Goal: Feedback & Contribution: Leave review/rating

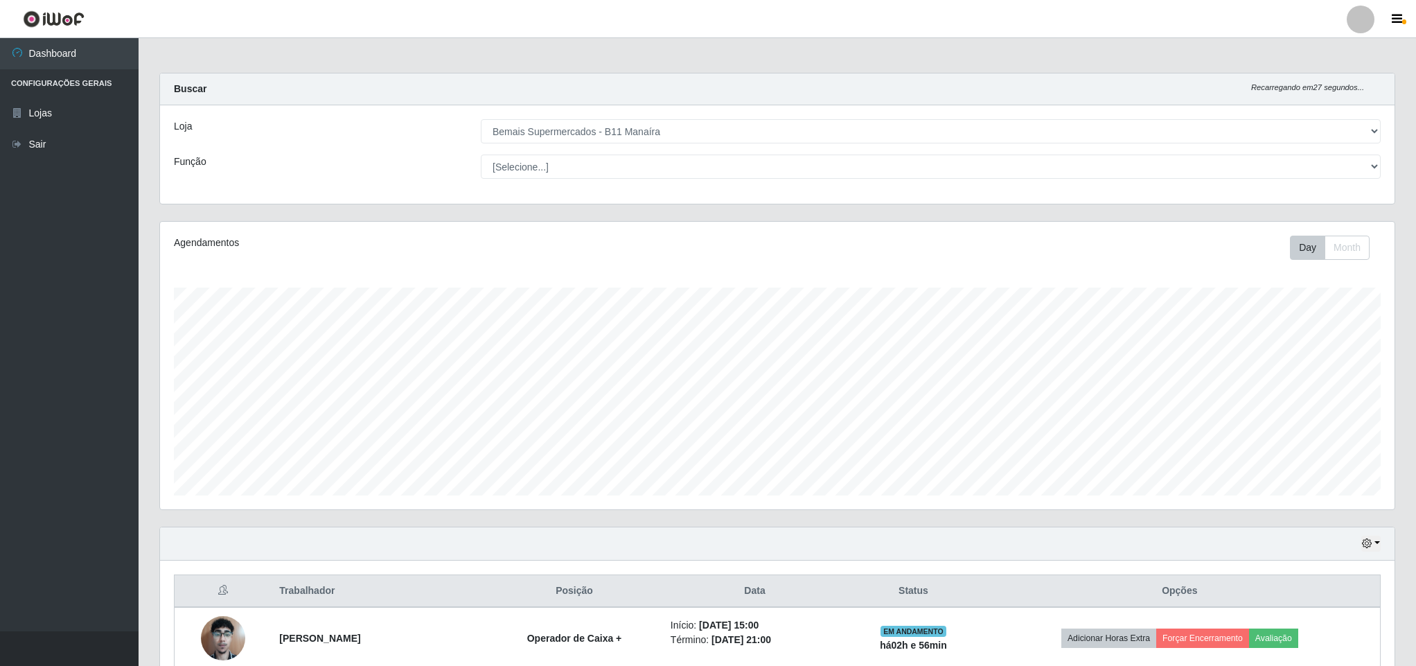
select select "409"
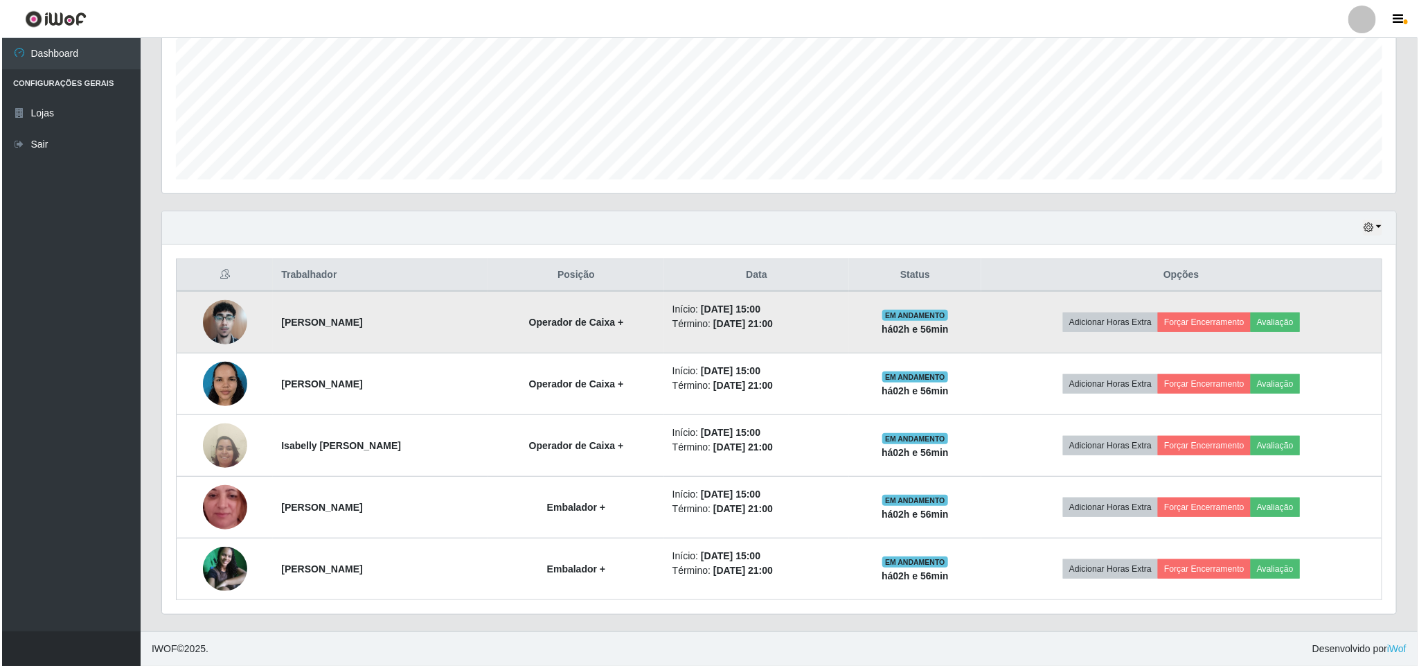
scroll to position [289, 1233]
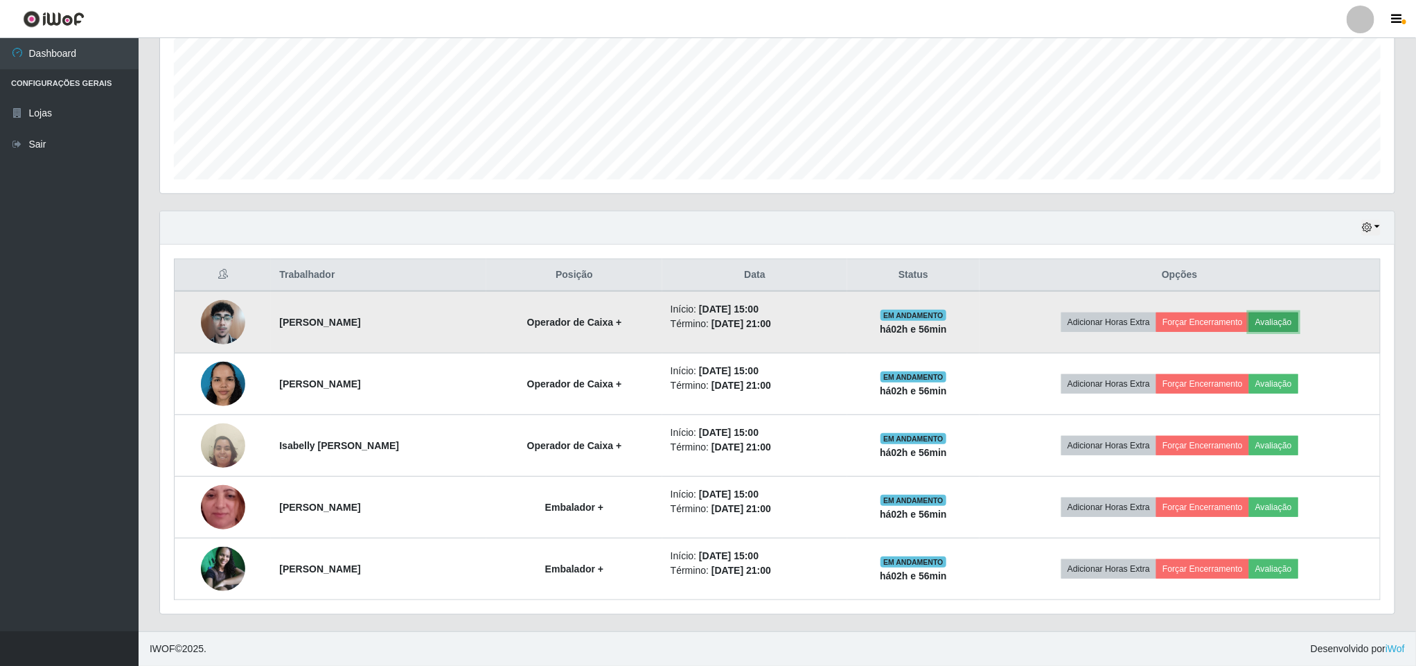
click at [1290, 320] on button "Avaliação" at bounding box center [1273, 321] width 49 height 19
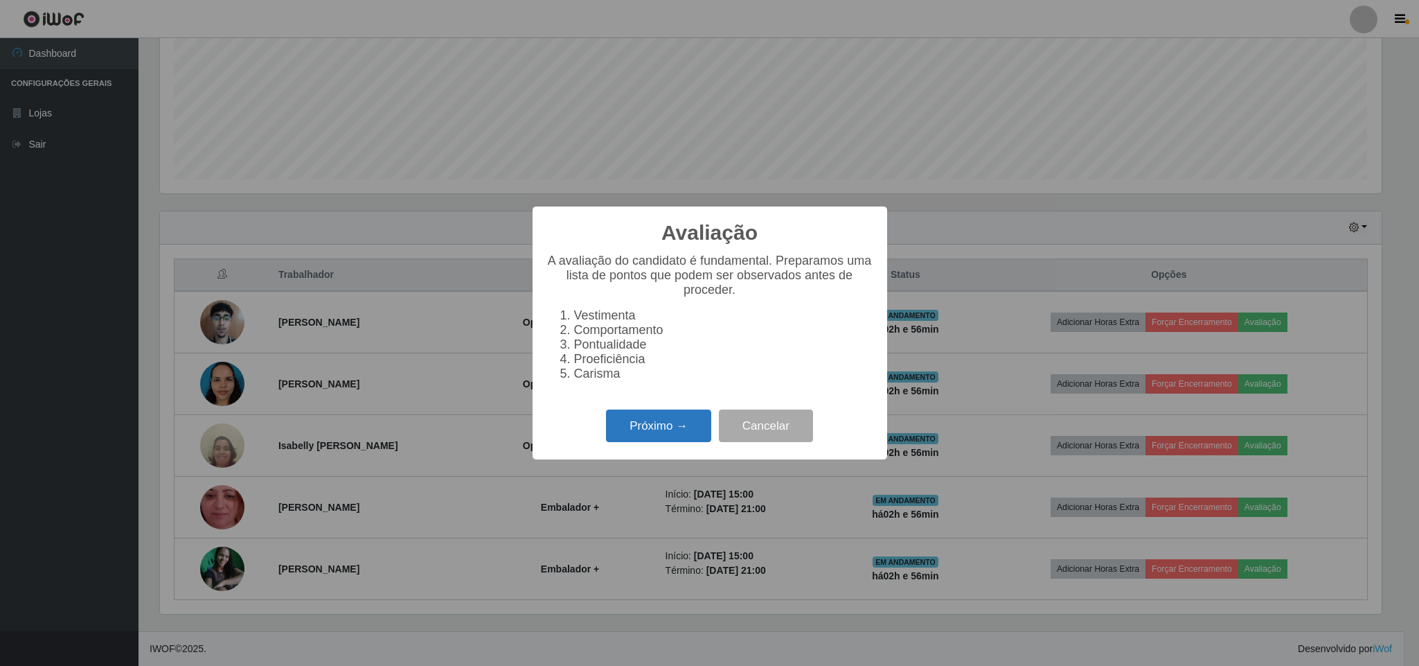
click at [667, 433] on button "Próximo →" at bounding box center [658, 425] width 105 height 33
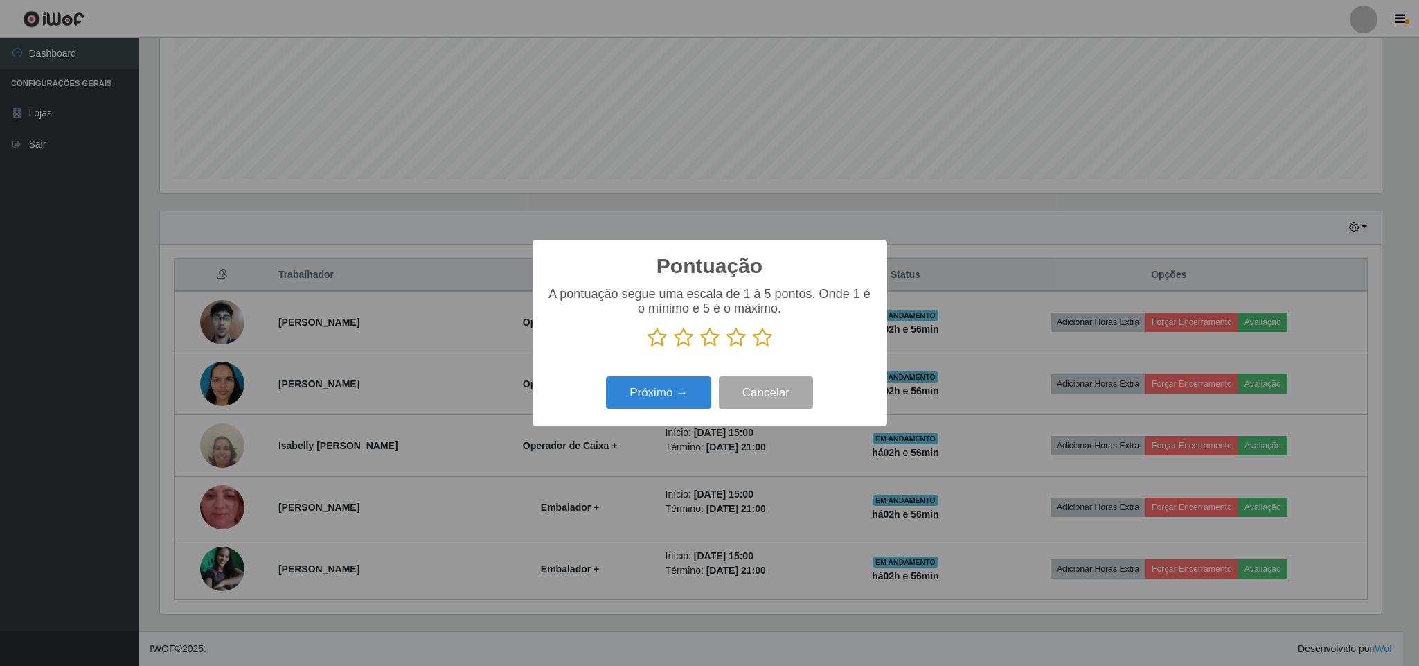
scroll to position [692373, 691440]
click at [667, 400] on button "Próximo →" at bounding box center [658, 392] width 105 height 33
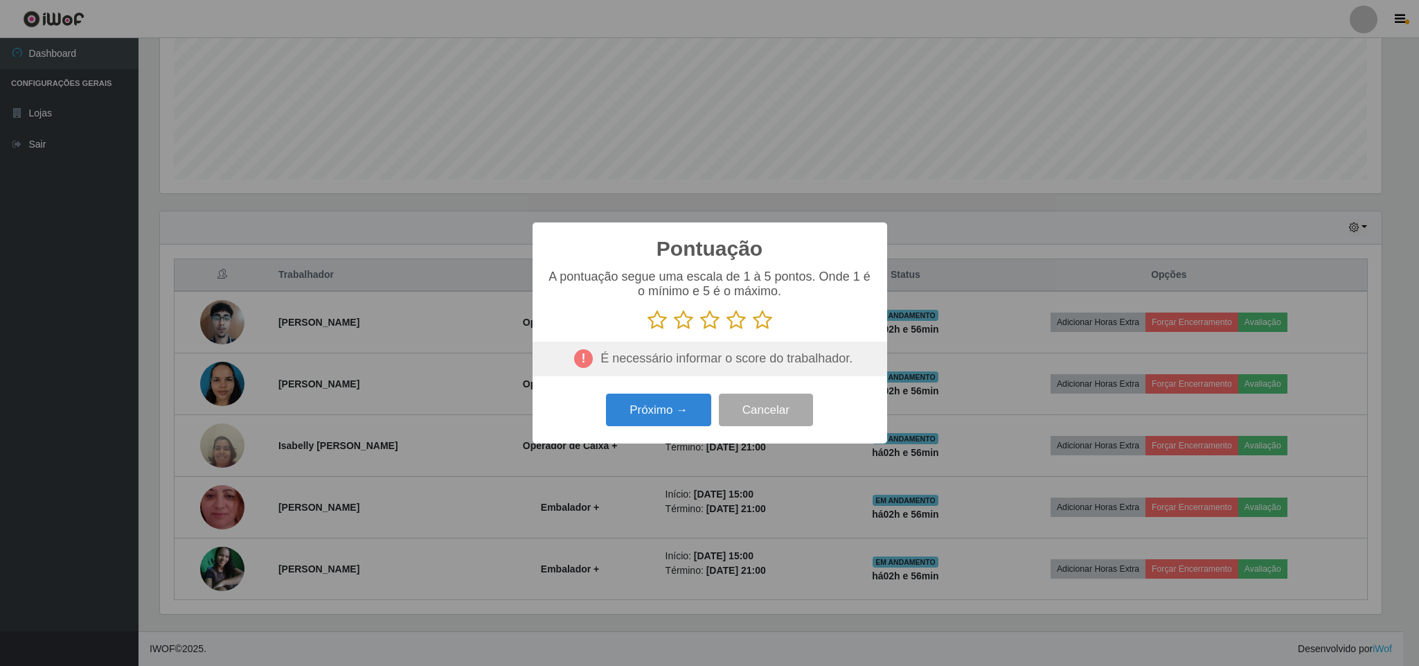
click at [758, 321] on icon at bounding box center [762, 320] width 19 height 21
click at [753, 330] on input "radio" at bounding box center [753, 330] width 0 height 0
click at [694, 408] on button "Próximo →" at bounding box center [658, 409] width 105 height 33
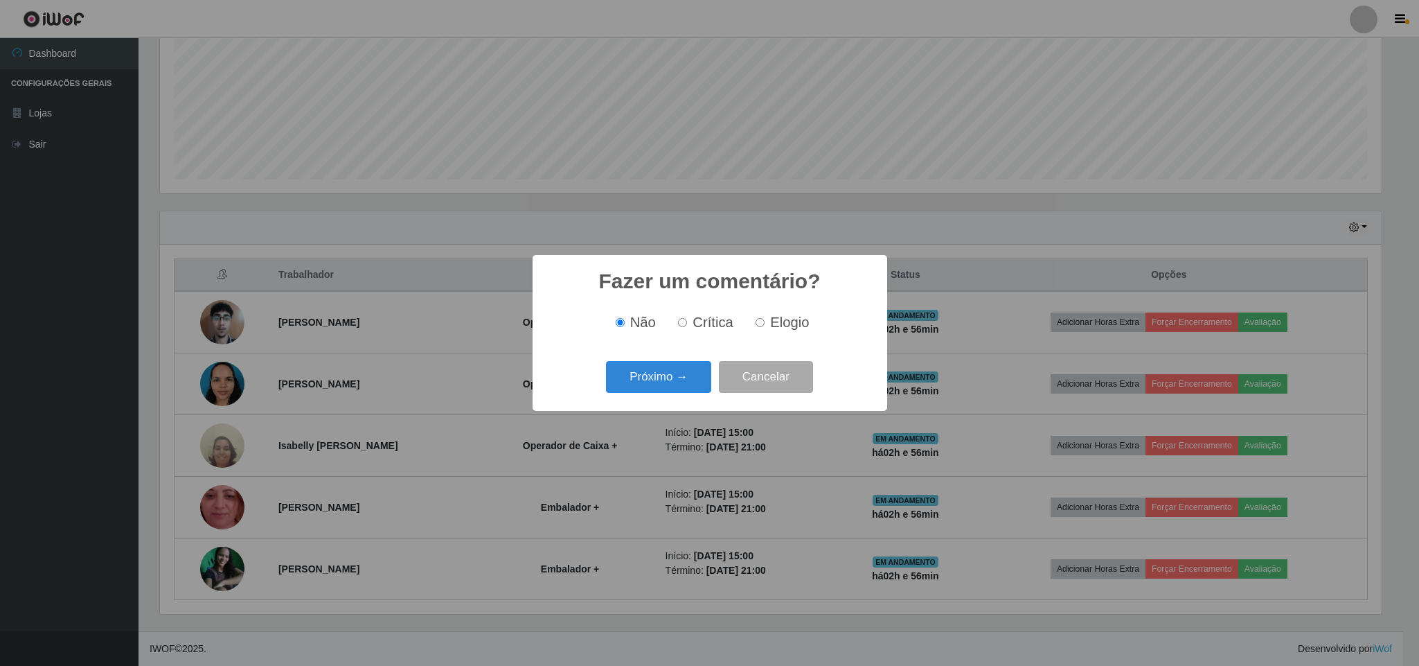
click at [758, 321] on input "Elogio" at bounding box center [760, 322] width 9 height 9
radio input "true"
click at [659, 380] on button "Próximo →" at bounding box center [658, 377] width 105 height 33
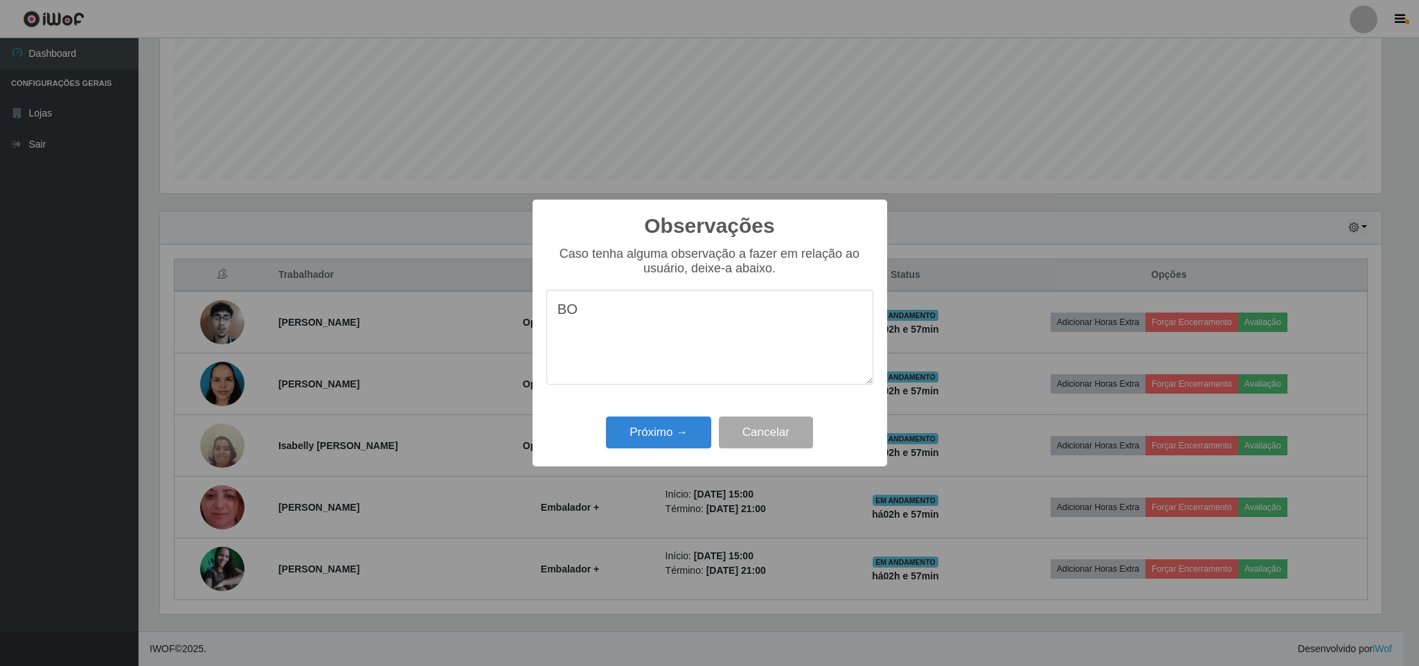
type textarea "B"
type textarea "PONTUALIDADE E BOM DESEMPENHO"
click at [664, 432] on button "Próximo →" at bounding box center [658, 432] width 105 height 33
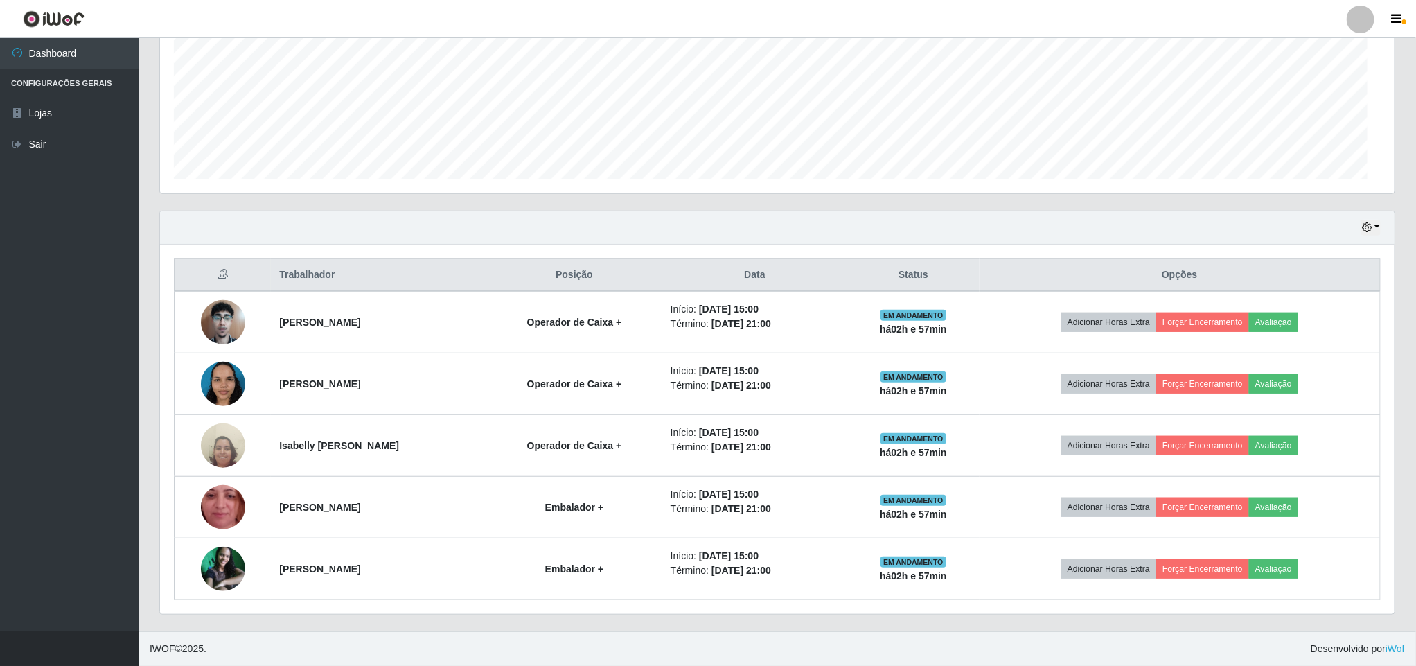
scroll to position [289, 1233]
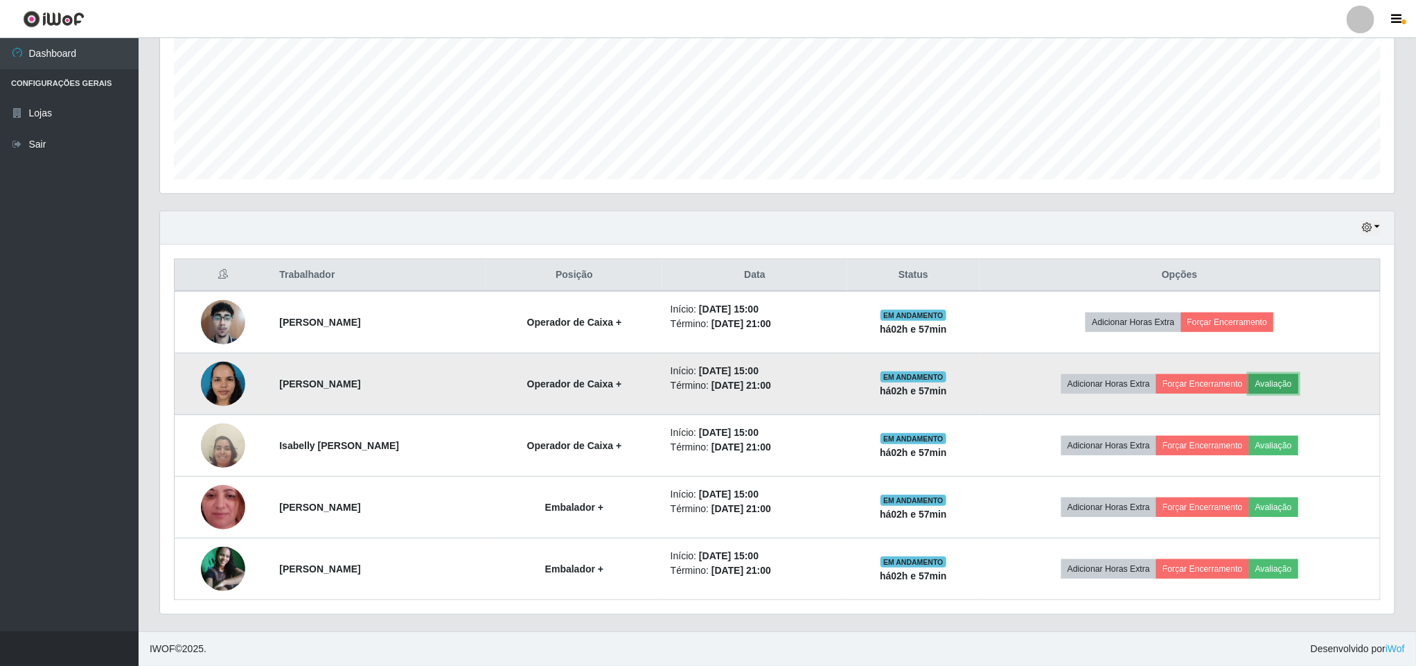
click at [1290, 383] on button "Avaliação" at bounding box center [1273, 383] width 49 height 19
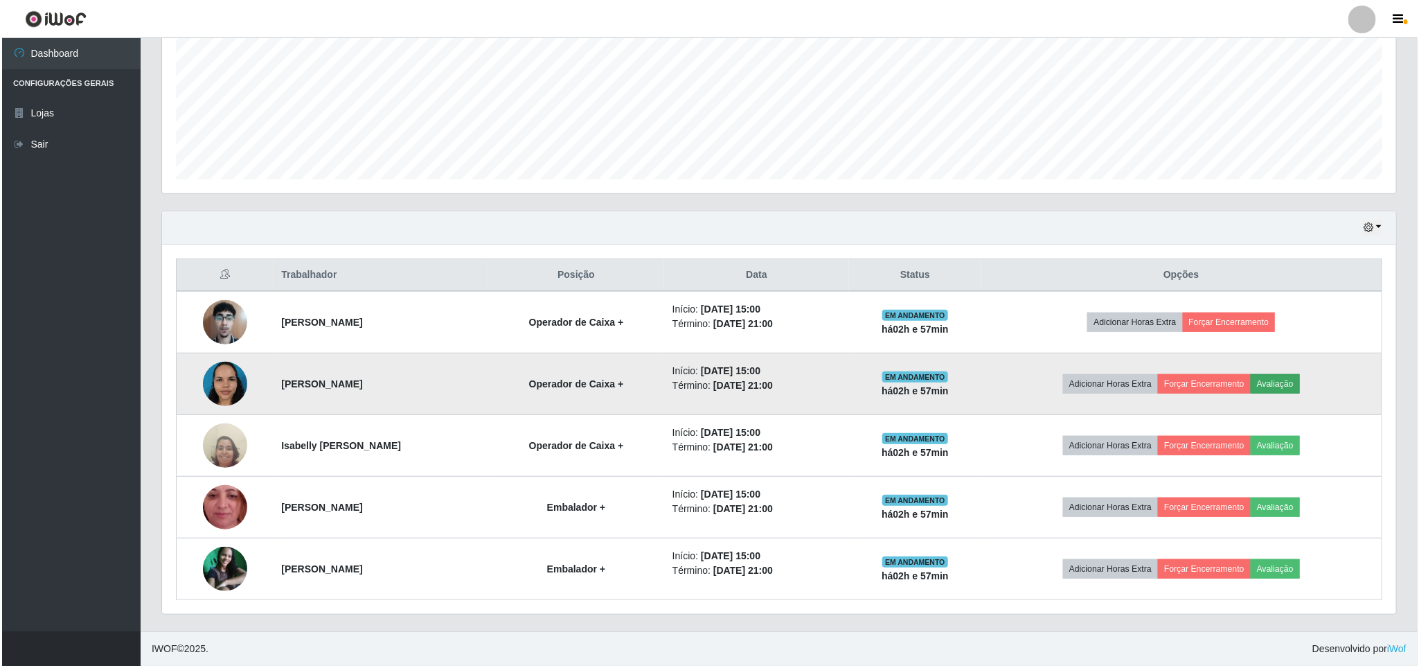
scroll to position [289, 1222]
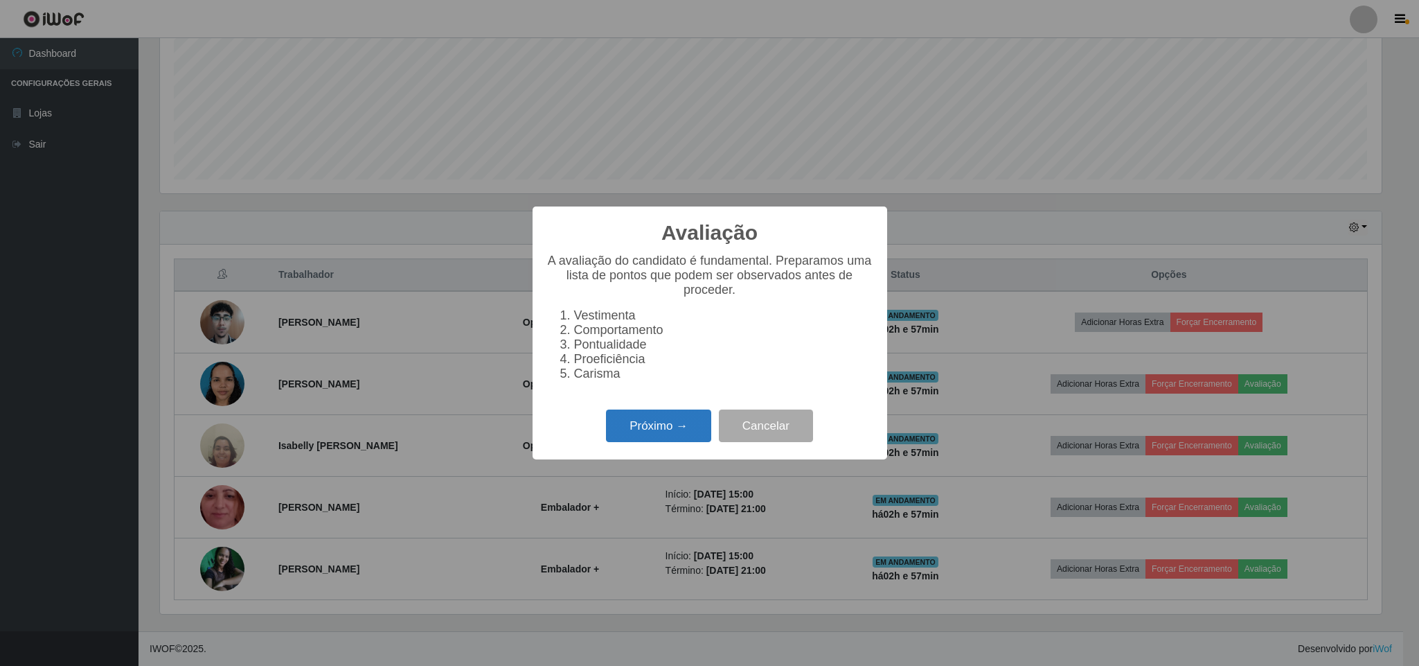
click at [648, 439] on button "Próximo →" at bounding box center [658, 425] width 105 height 33
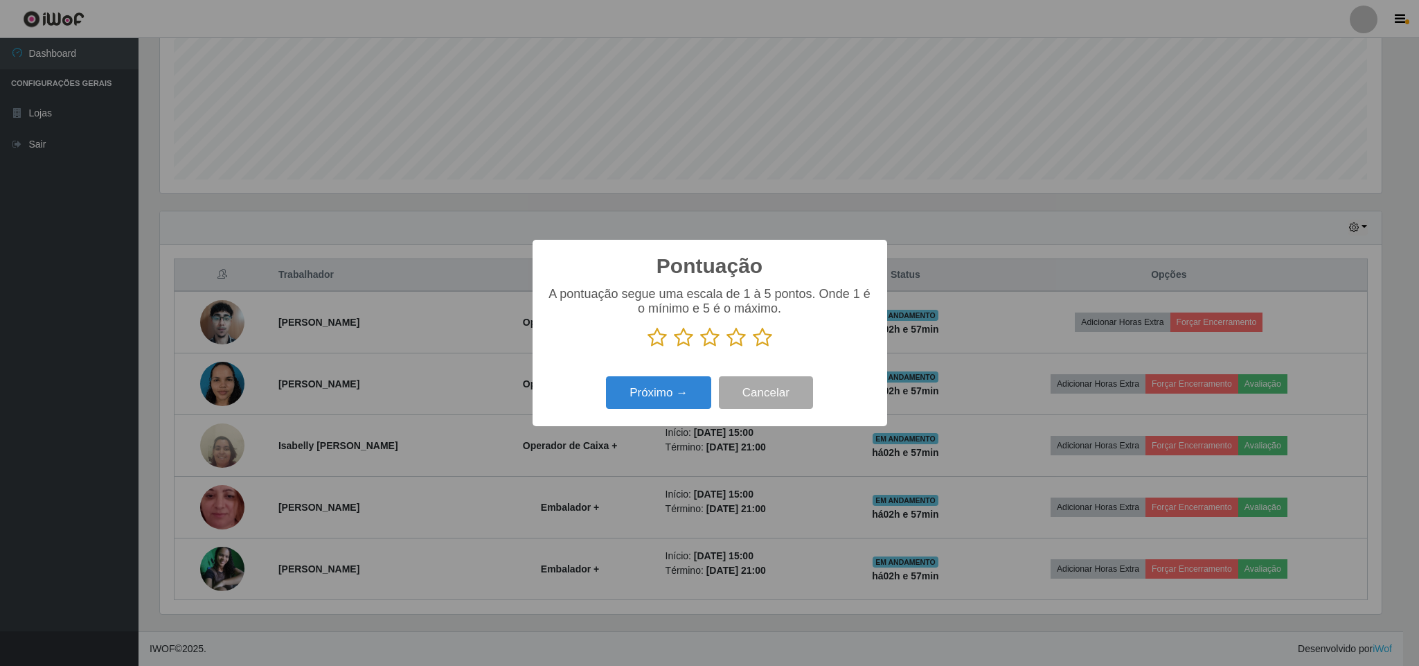
scroll to position [692373, 691440]
click at [759, 339] on icon at bounding box center [762, 337] width 19 height 21
click at [753, 348] on input "radio" at bounding box center [753, 348] width 0 height 0
click at [647, 404] on button "Próximo →" at bounding box center [658, 392] width 105 height 33
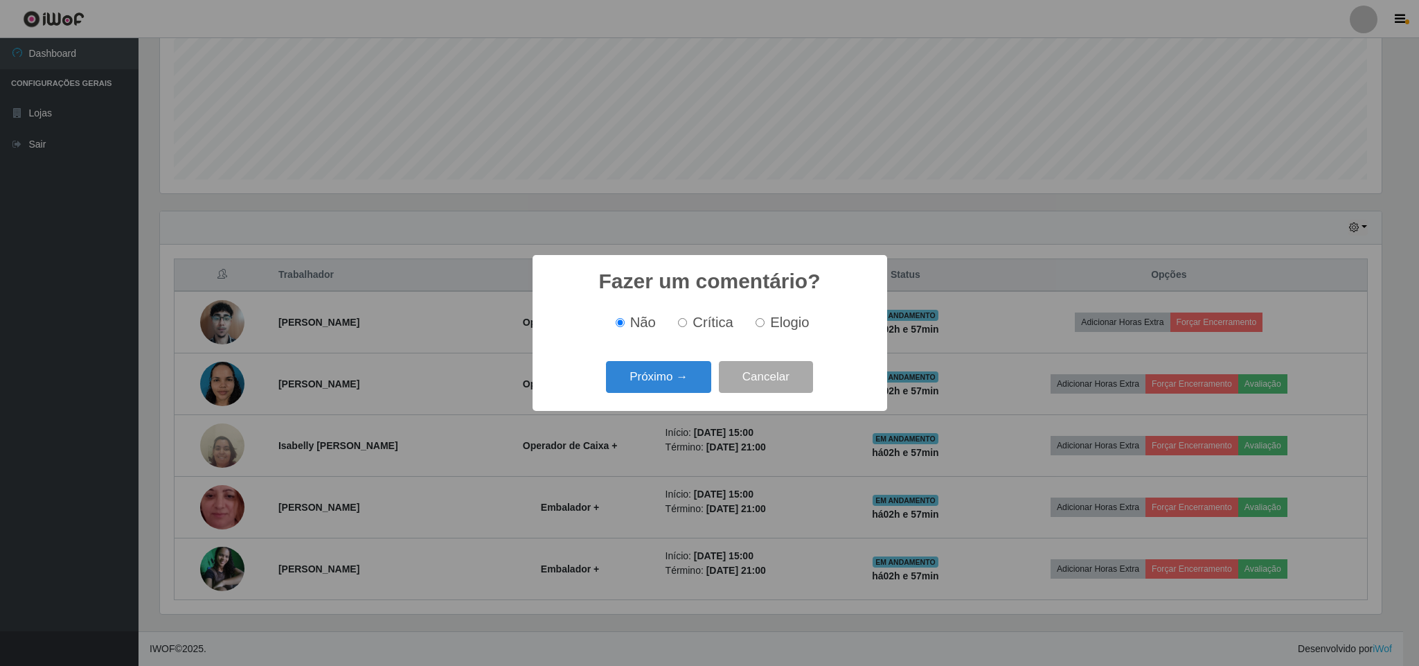
click at [765, 324] on label "Elogio" at bounding box center [779, 322] width 59 height 16
click at [765, 324] on input "Elogio" at bounding box center [760, 322] width 9 height 9
radio input "true"
click at [672, 387] on button "Próximo →" at bounding box center [658, 377] width 105 height 33
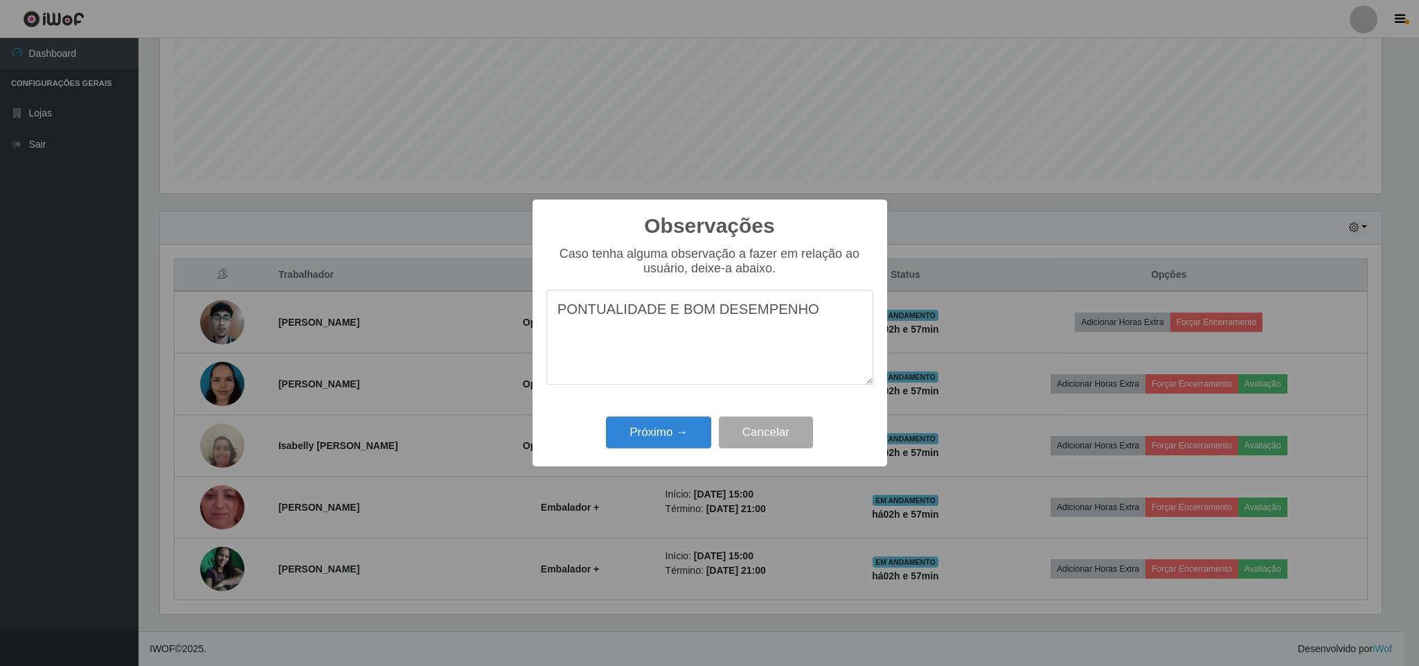
drag, startPoint x: 800, startPoint y: 310, endPoint x: 551, endPoint y: 320, distance: 249.6
click at [551, 320] on textarea "PONTUALIDADE E BOM DESEMPENHO" at bounding box center [710, 337] width 327 height 95
click at [800, 356] on textarea "PONTUALIDADE E BOM DESEMPENHO" at bounding box center [710, 337] width 327 height 95
type textarea "PONTUALIDADE E BOM DESEMPENHO"
click at [675, 441] on button "Próximo →" at bounding box center [658, 432] width 105 height 33
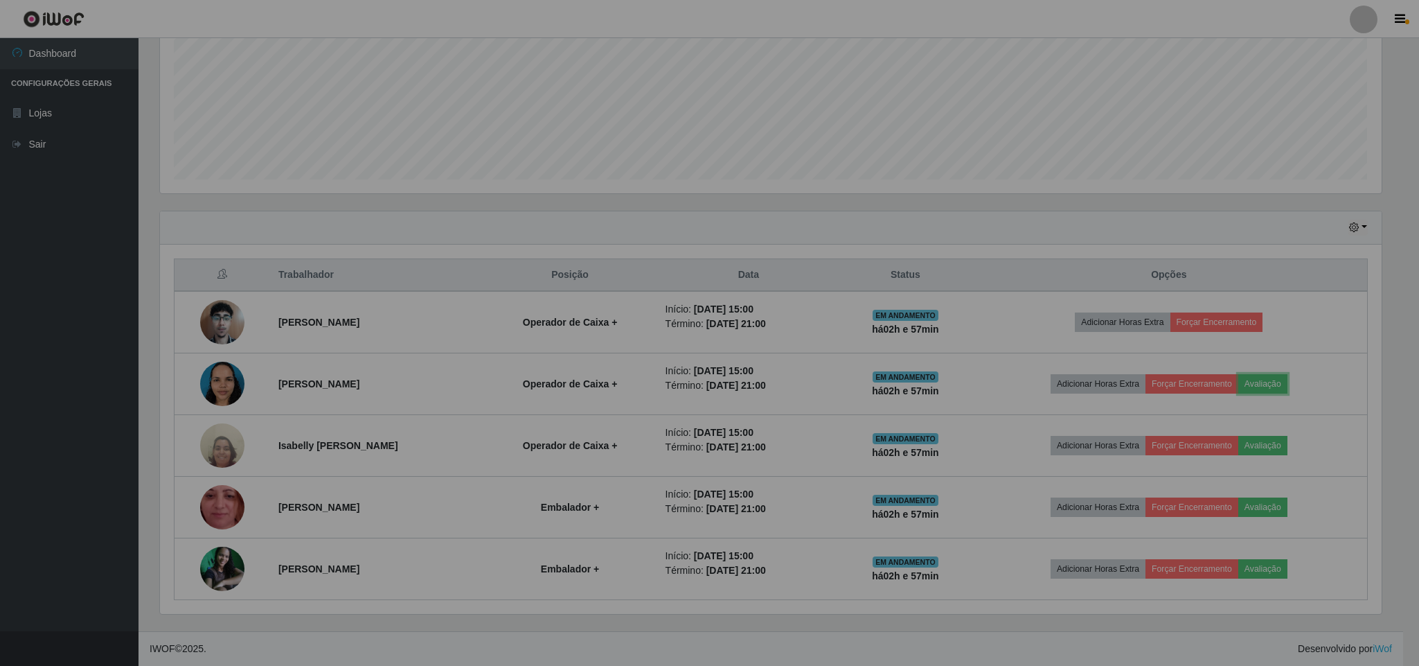
scroll to position [289, 1233]
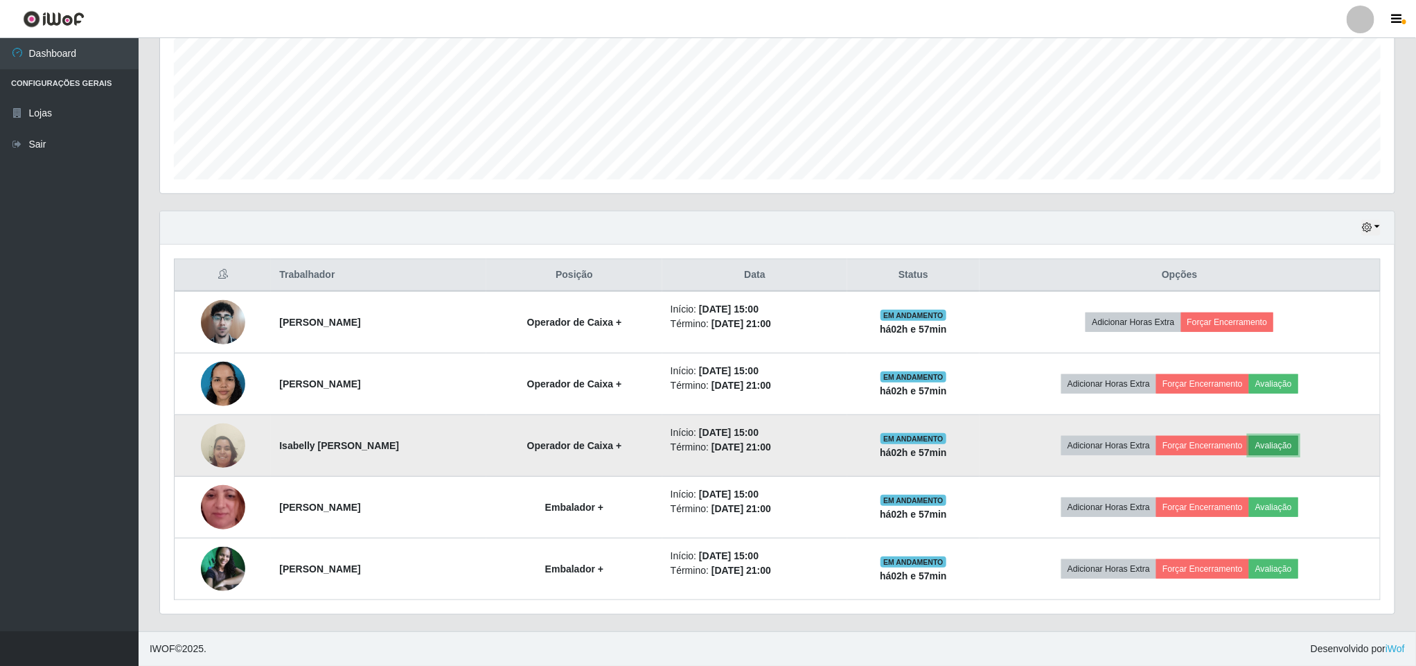
click at [1286, 447] on button "Avaliação" at bounding box center [1273, 445] width 49 height 19
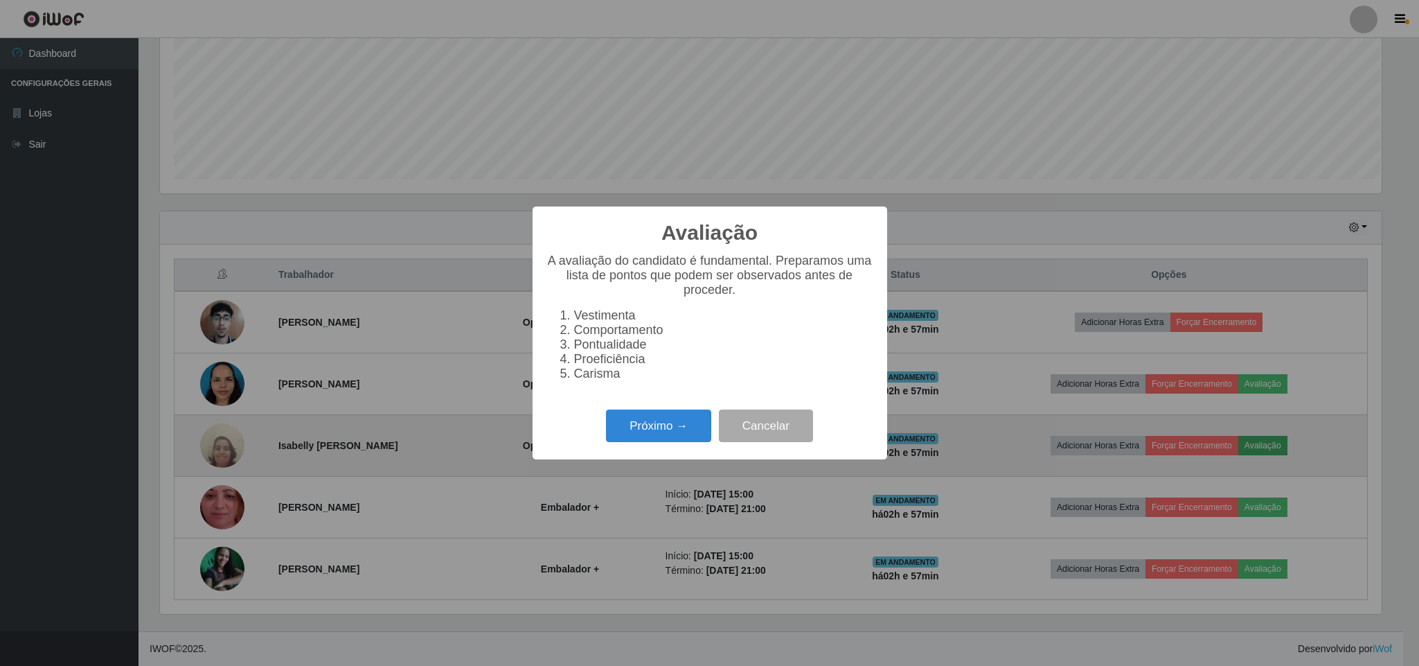
scroll to position [289, 1222]
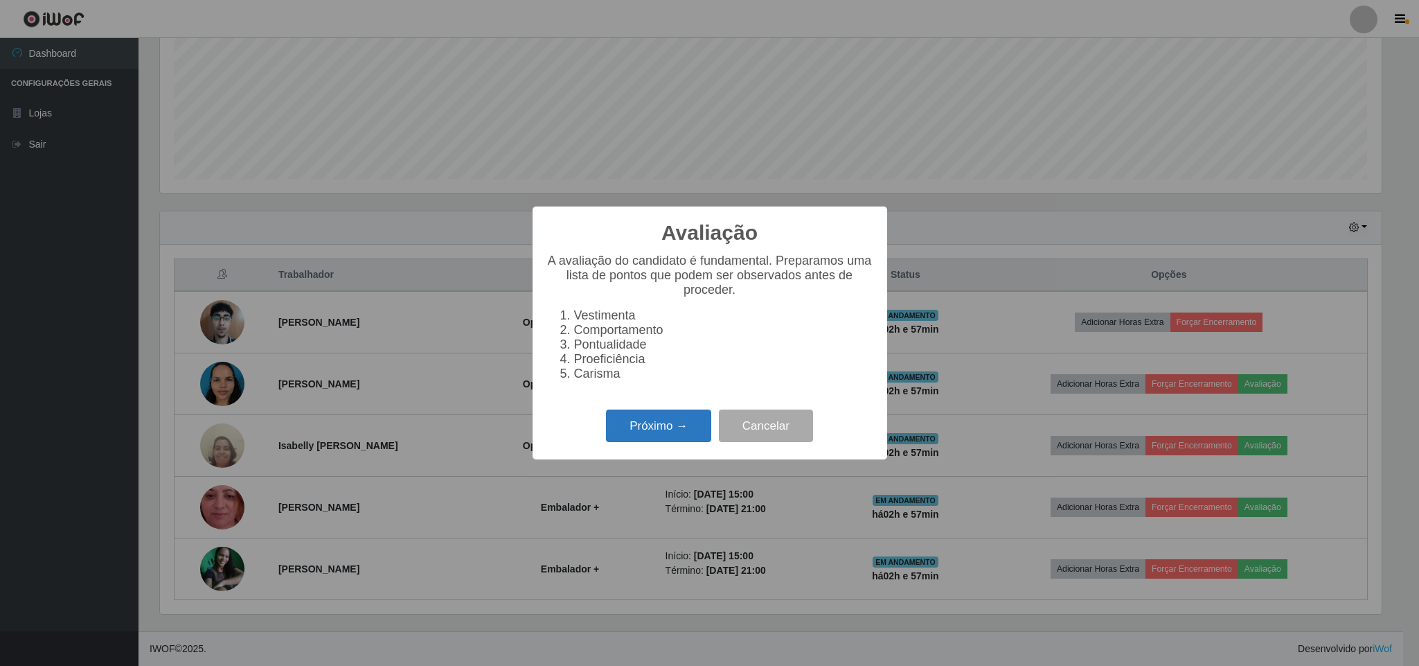
click at [673, 422] on button "Próximo →" at bounding box center [658, 425] width 105 height 33
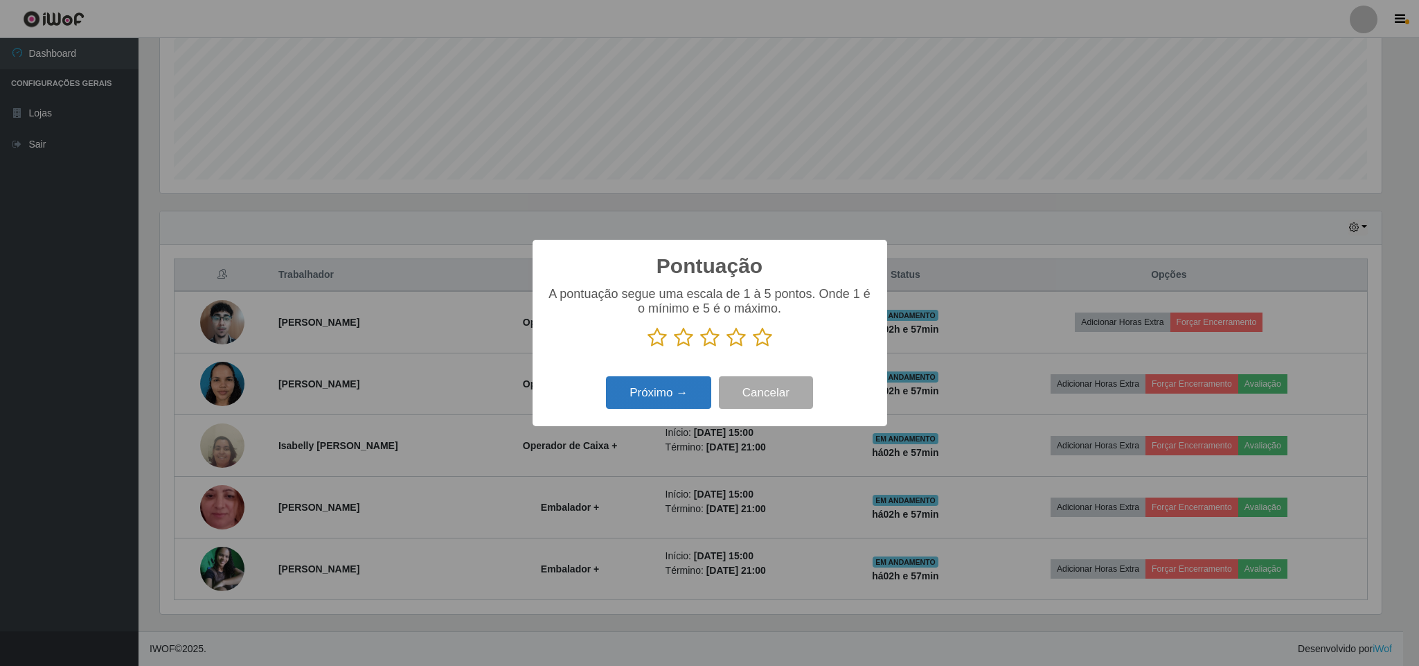
drag, startPoint x: 761, startPoint y: 337, endPoint x: 684, endPoint y: 387, distance: 91.9
click at [761, 339] on icon at bounding box center [762, 337] width 19 height 21
click at [753, 348] on input "radio" at bounding box center [753, 348] width 0 height 0
click at [661, 400] on button "Próximo →" at bounding box center [658, 392] width 105 height 33
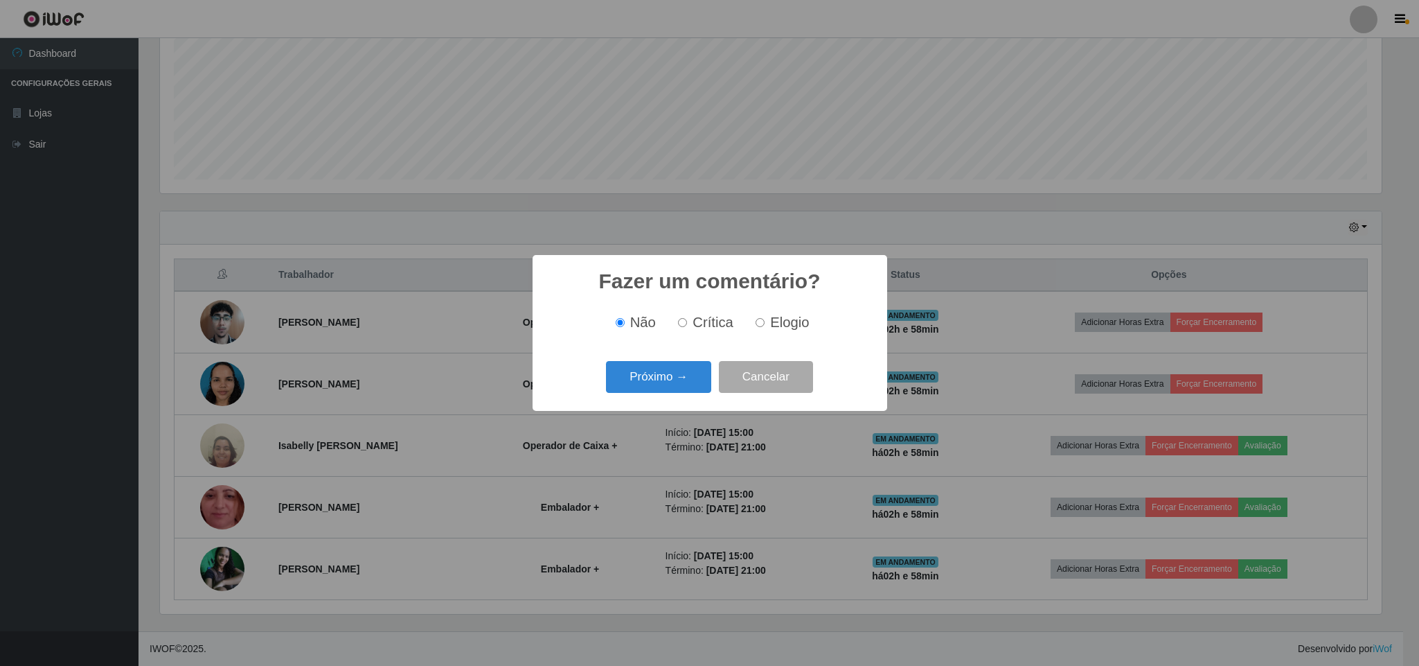
click at [757, 323] on input "Elogio" at bounding box center [760, 322] width 9 height 9
radio input "true"
click at [689, 376] on button "Próximo →" at bounding box center [658, 377] width 105 height 33
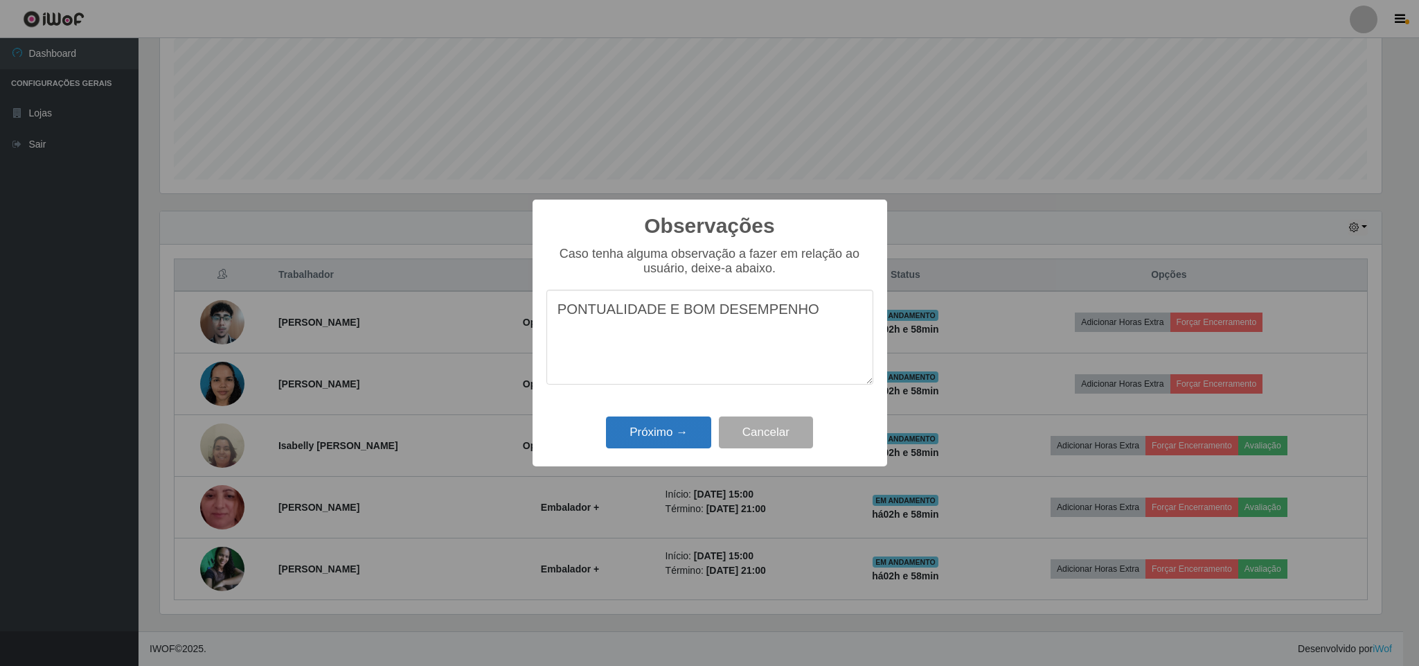
type textarea "PONTUALIDADE E BOM DESEMPENHO"
click at [682, 429] on button "Próximo →" at bounding box center [658, 432] width 105 height 33
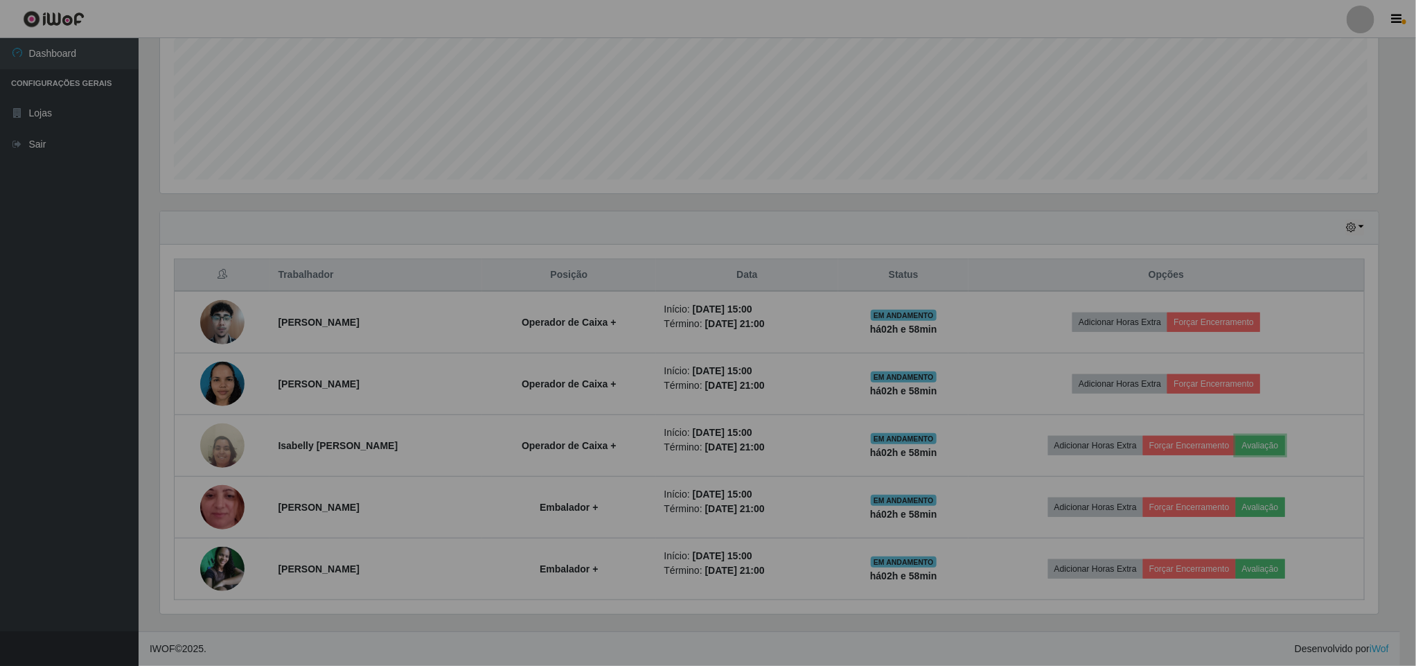
scroll to position [289, 1233]
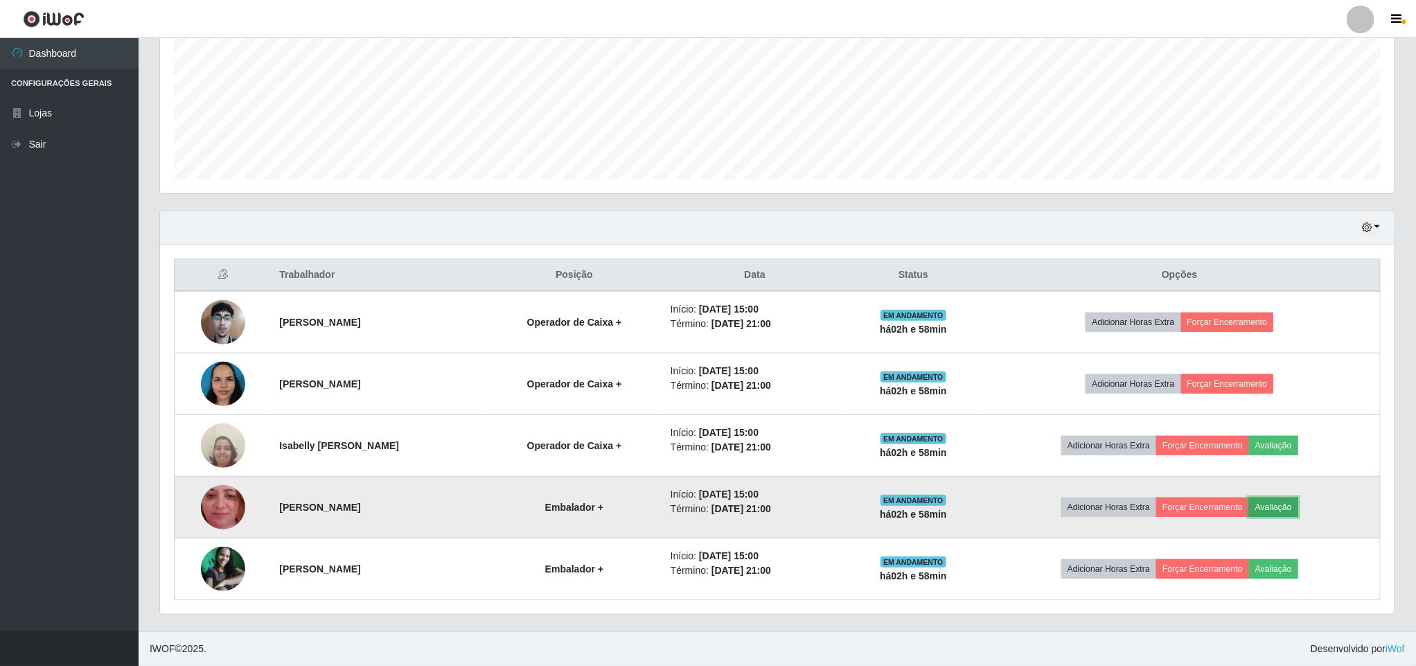
click at [1295, 504] on button "Avaliação" at bounding box center [1273, 506] width 49 height 19
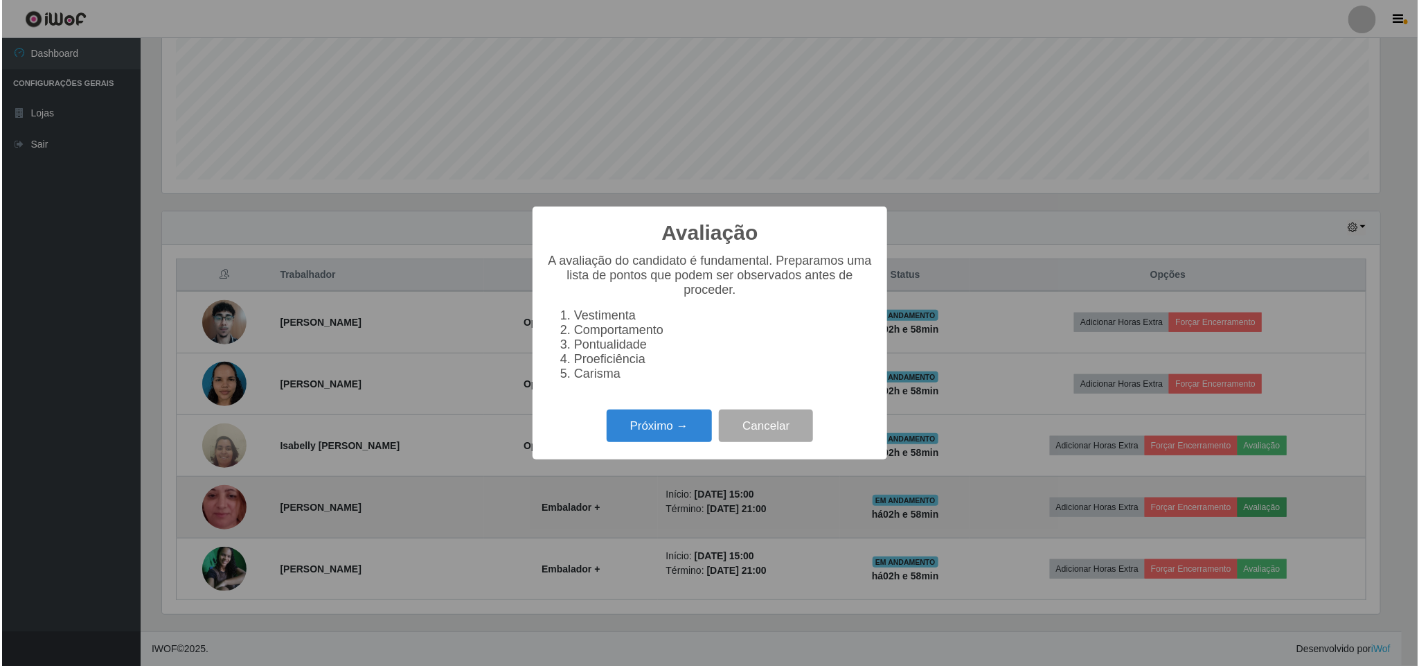
scroll to position [289, 1222]
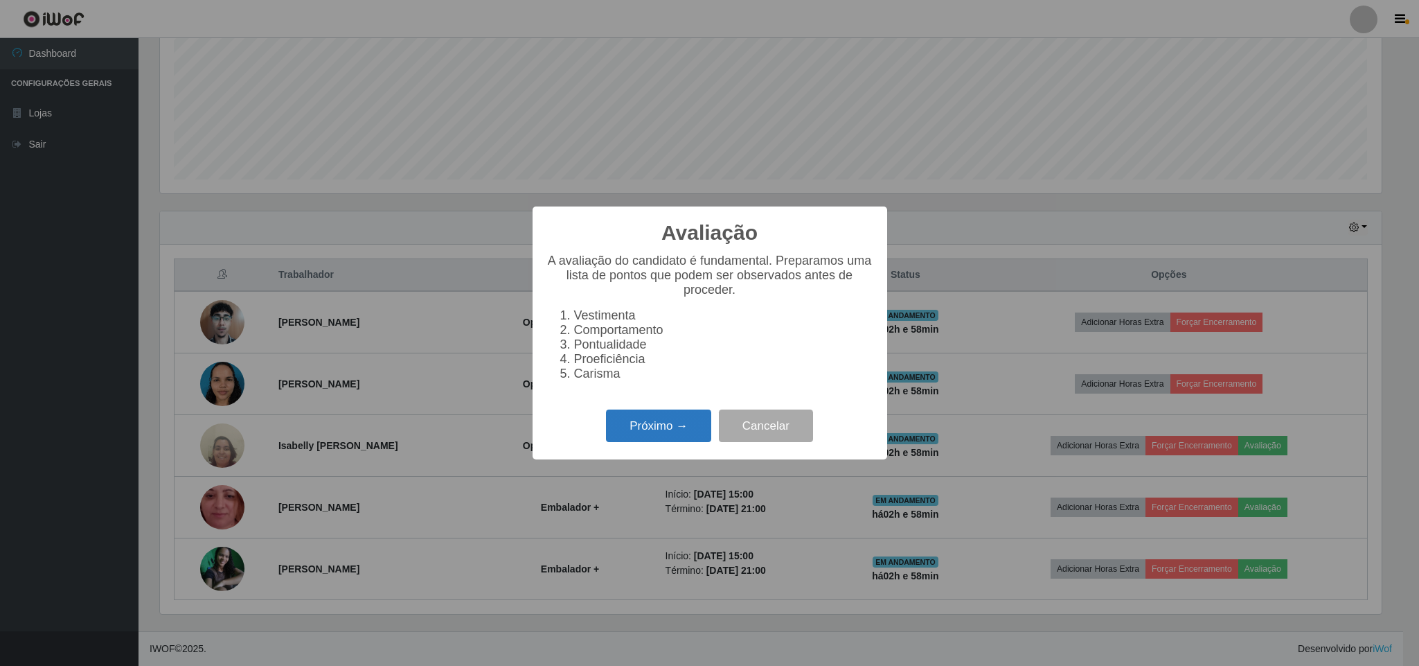
click at [640, 432] on button "Próximo →" at bounding box center [658, 425] width 105 height 33
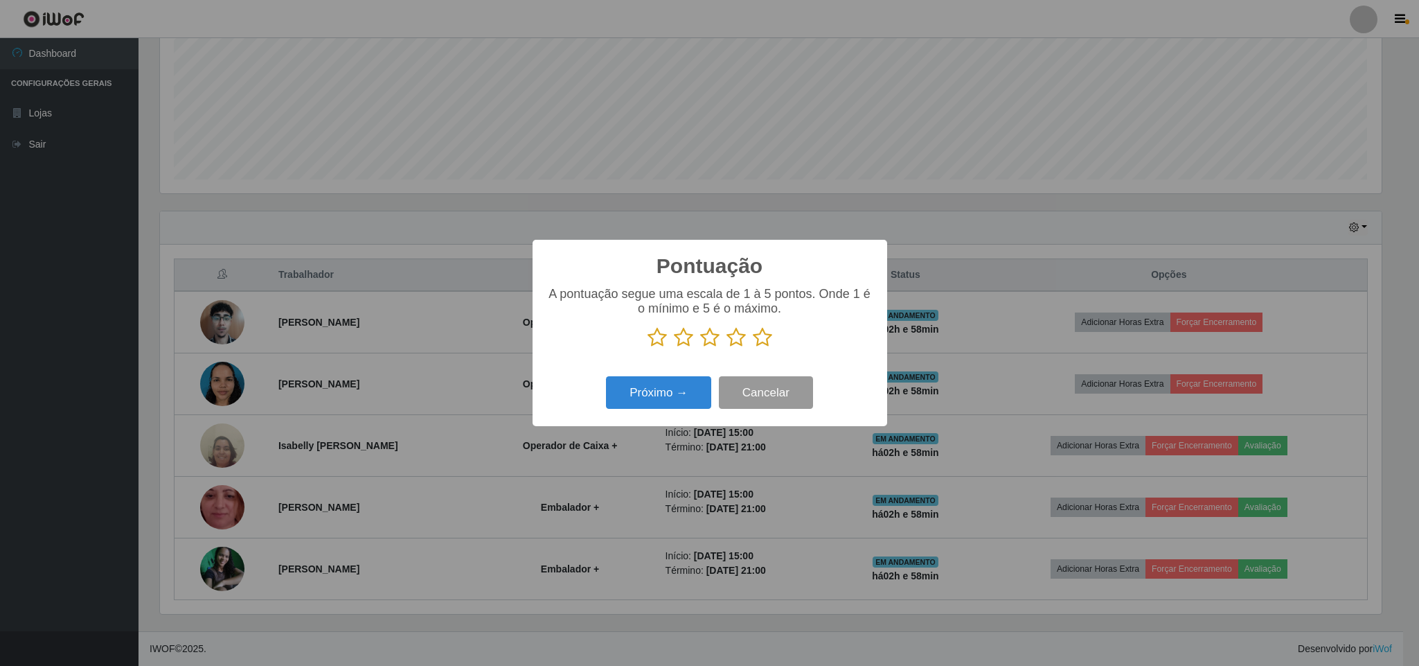
scroll to position [692373, 691440]
click at [758, 339] on icon at bounding box center [762, 337] width 19 height 21
click at [753, 348] on input "radio" at bounding box center [753, 348] width 0 height 0
click at [673, 389] on button "Próximo →" at bounding box center [658, 392] width 105 height 33
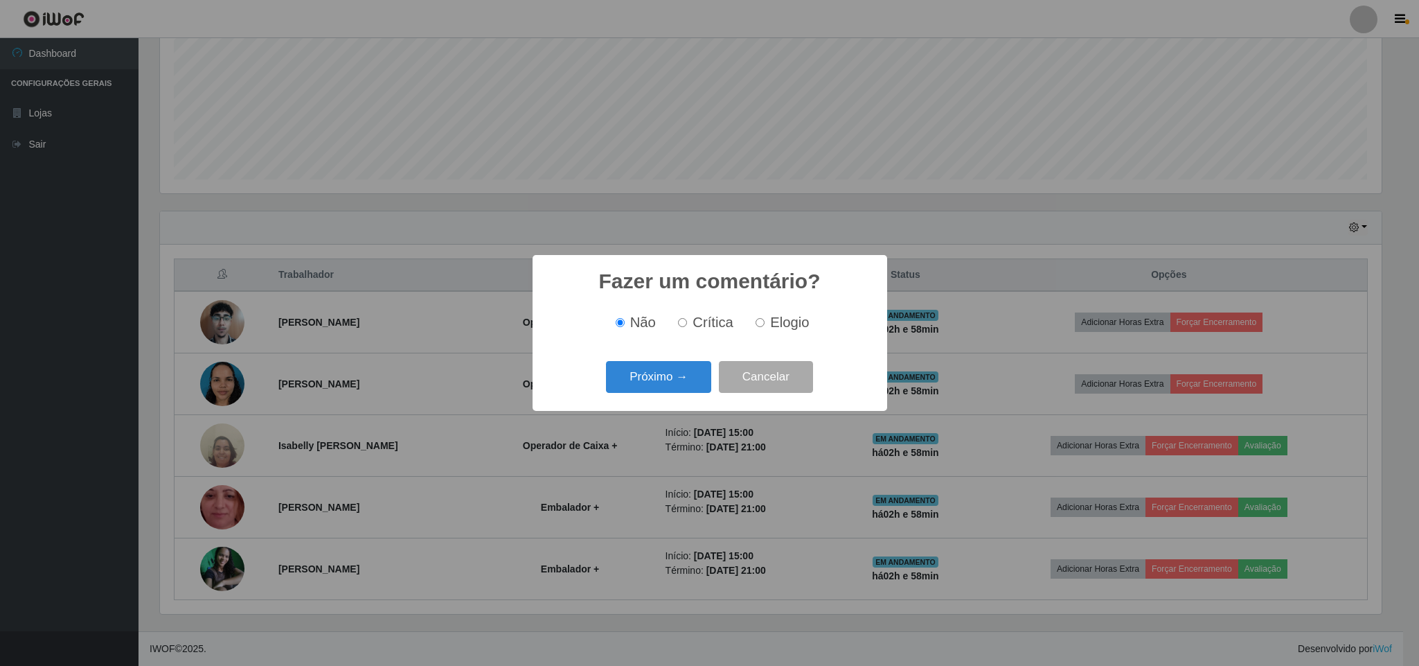
click at [761, 319] on label "Elogio" at bounding box center [779, 322] width 59 height 16
click at [761, 319] on input "Elogio" at bounding box center [760, 322] width 9 height 9
radio input "true"
click at [678, 383] on button "Próximo →" at bounding box center [658, 377] width 105 height 33
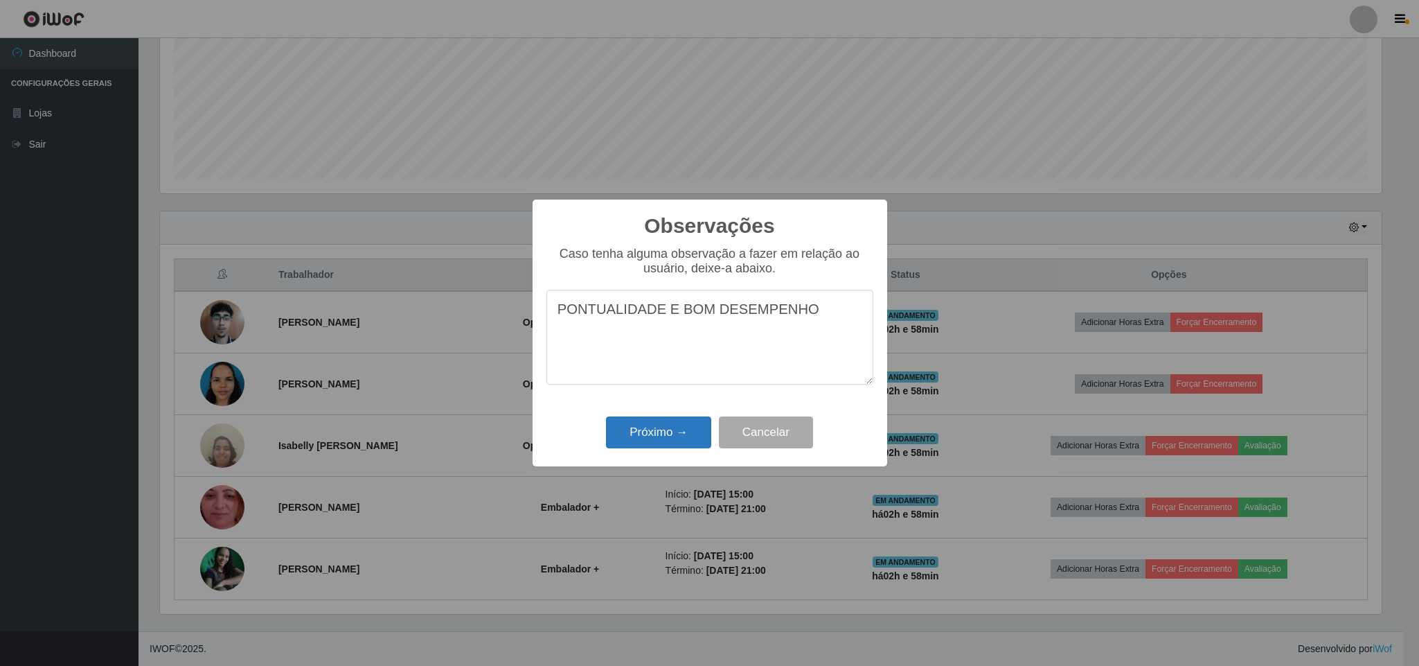
type textarea "PONTUALIDADE E BOM DESEMPENHO"
click at [663, 425] on button "Próximo →" at bounding box center [658, 432] width 105 height 33
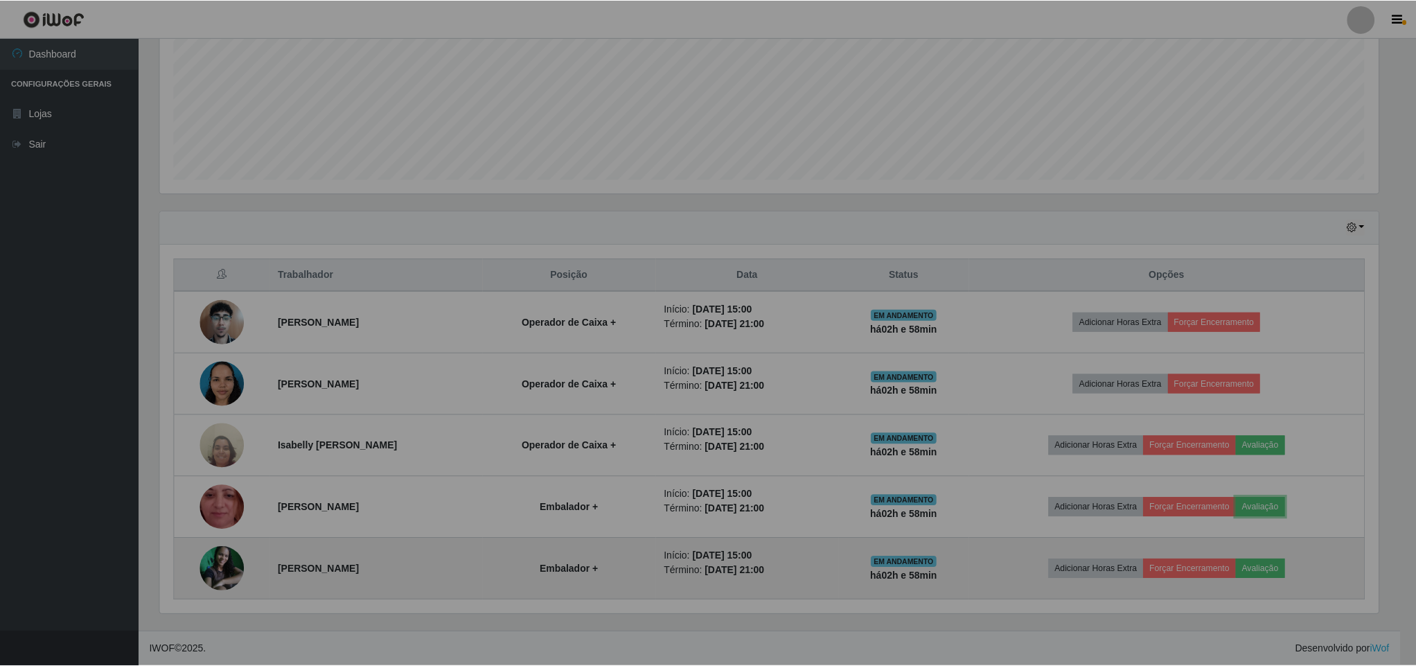
scroll to position [289, 1233]
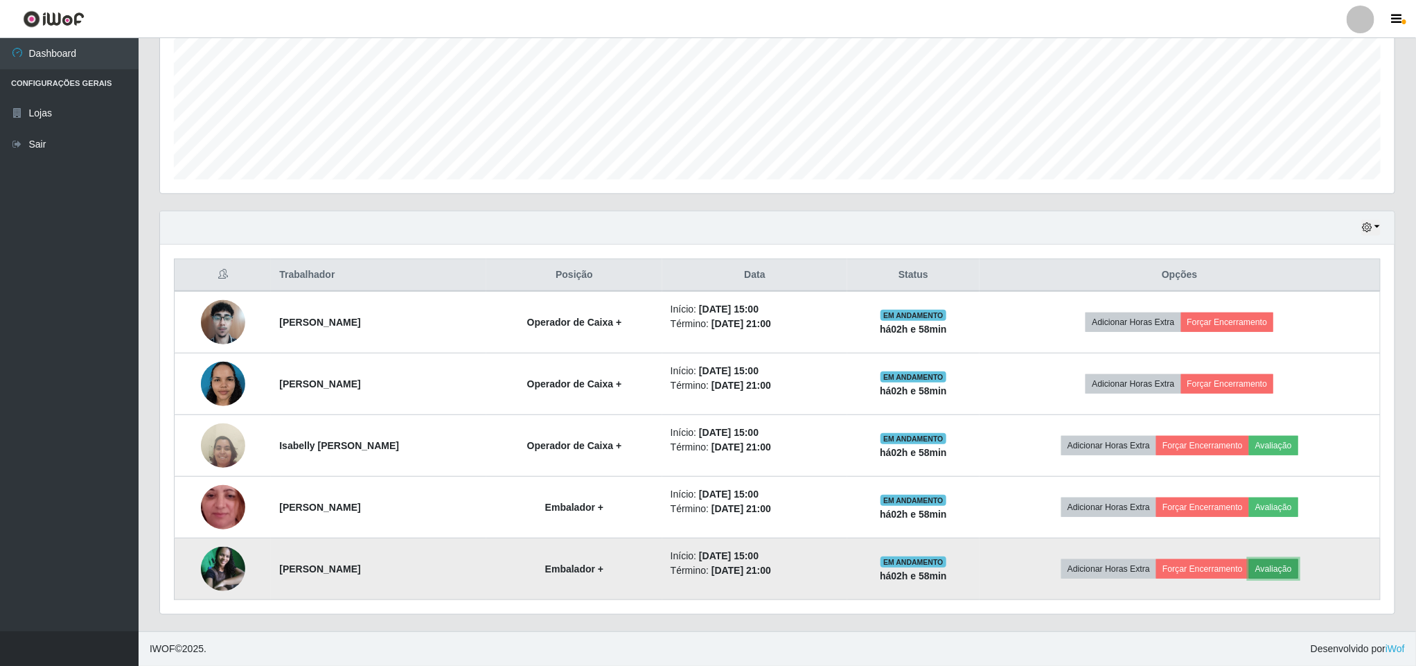
click at [1293, 565] on button "Avaliação" at bounding box center [1273, 568] width 49 height 19
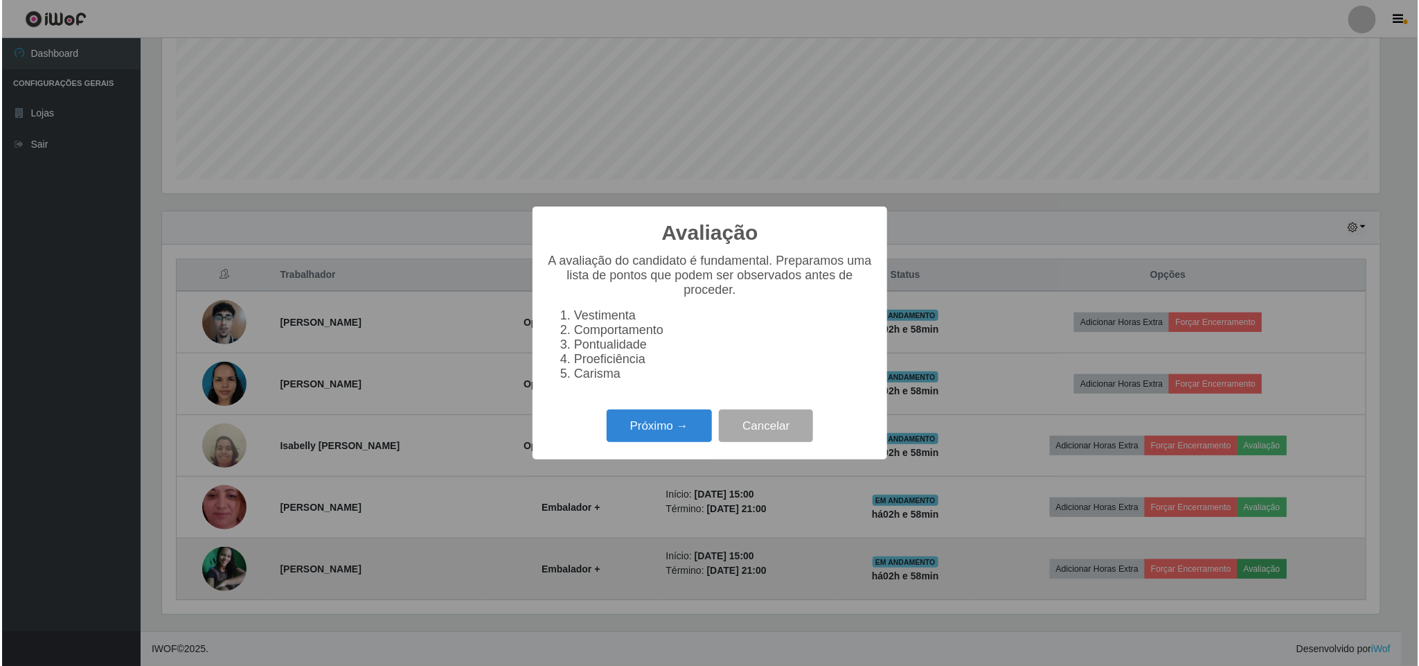
scroll to position [289, 1222]
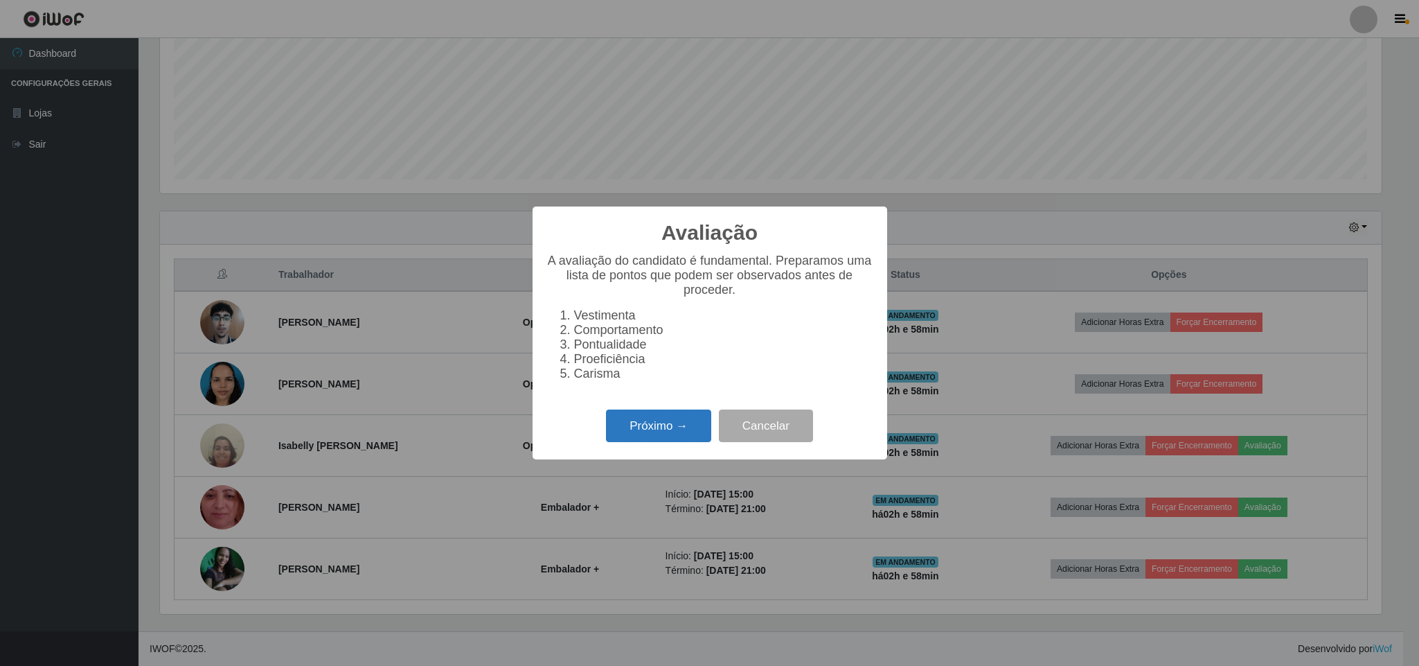
click at [661, 431] on button "Próximo →" at bounding box center [658, 425] width 105 height 33
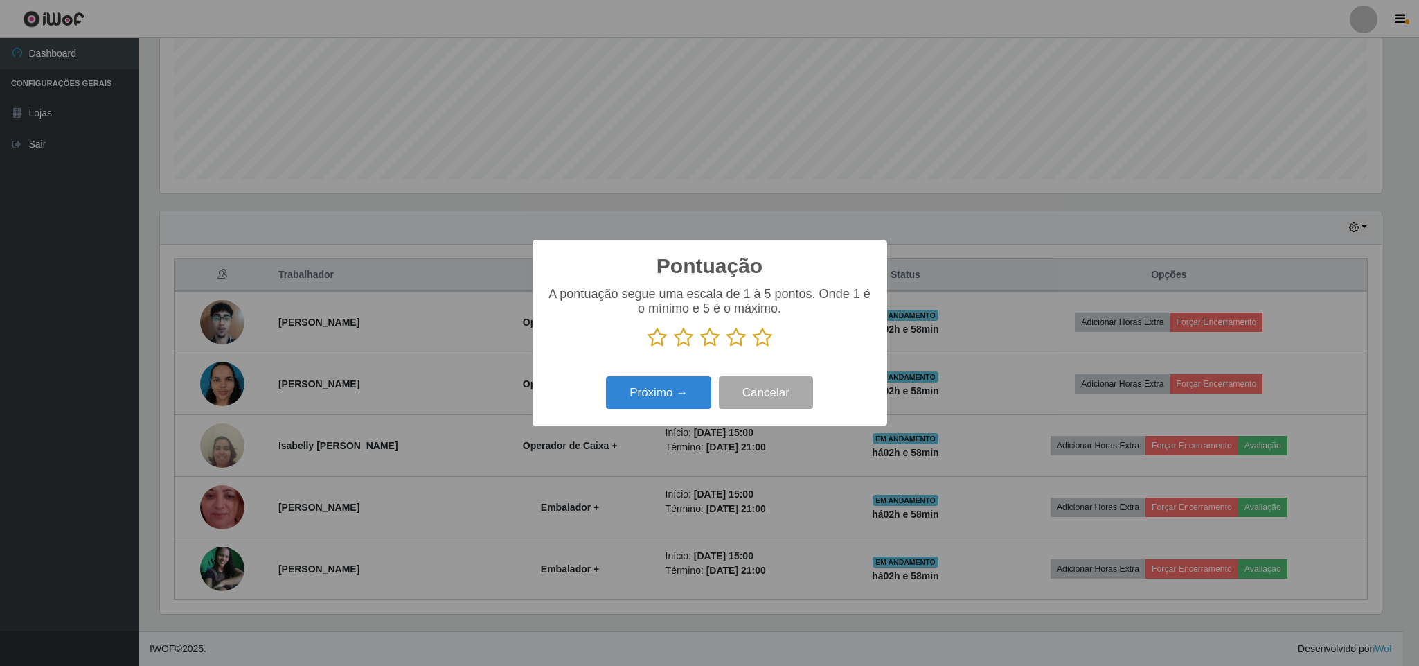
click at [770, 329] on icon at bounding box center [762, 337] width 19 height 21
click at [753, 348] on input "radio" at bounding box center [753, 348] width 0 height 0
click at [678, 391] on button "Próximo →" at bounding box center [658, 392] width 105 height 33
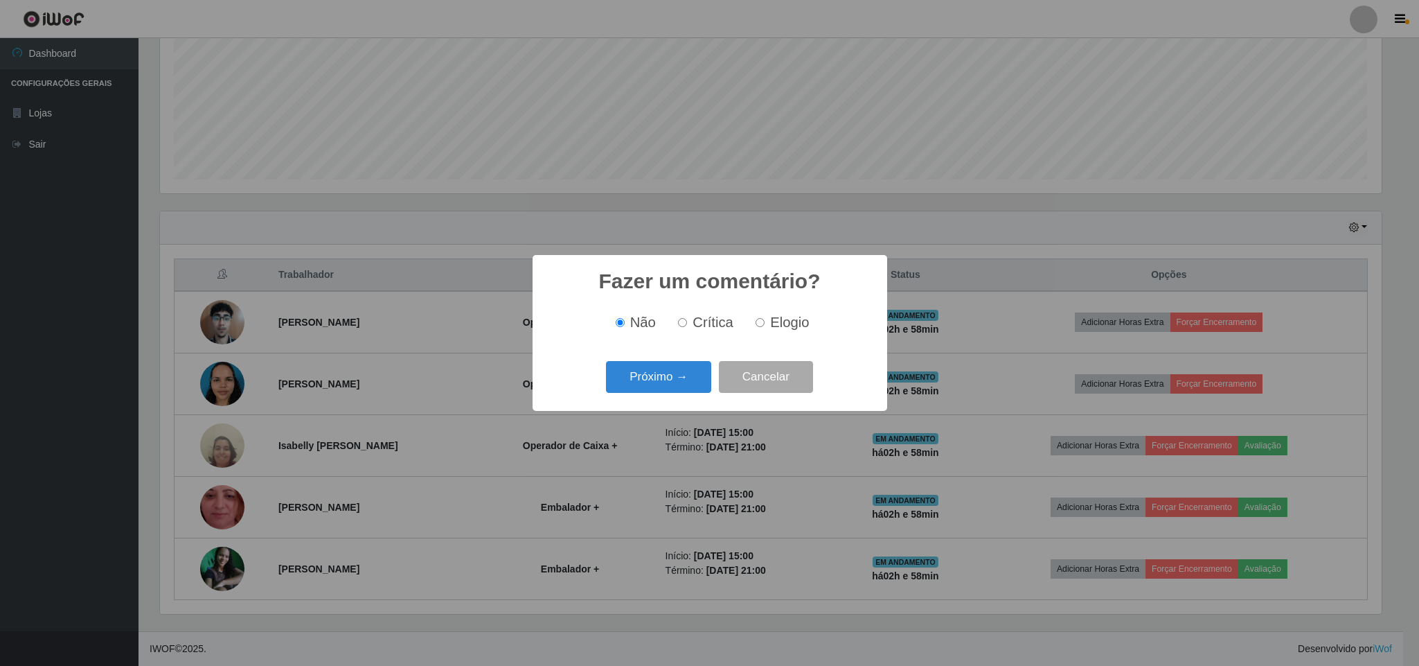
click at [761, 322] on input "Elogio" at bounding box center [760, 322] width 9 height 9
radio input "true"
click at [684, 395] on div "Próximo → Cancelar" at bounding box center [710, 376] width 327 height 39
click at [684, 381] on button "Próximo →" at bounding box center [658, 377] width 105 height 33
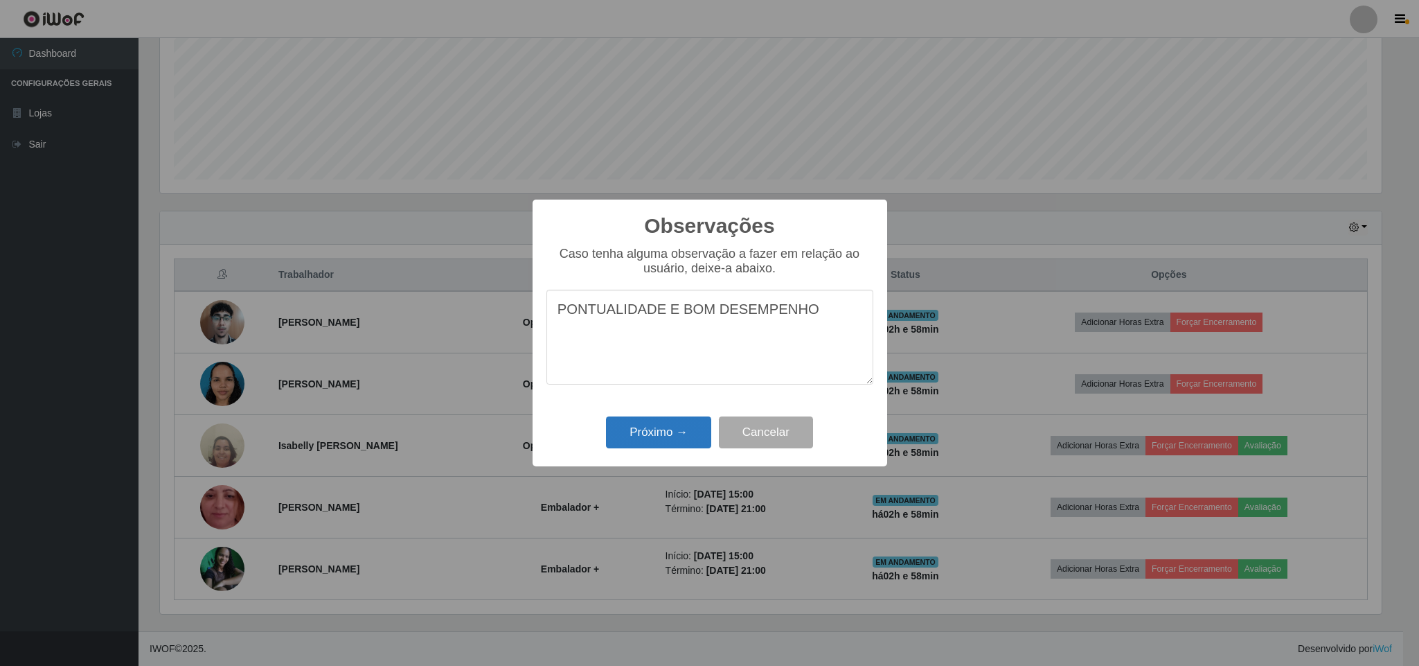
type textarea "PONTUALIDADE E BOM DESEMPENHO"
click at [644, 429] on button "Próximo →" at bounding box center [658, 432] width 105 height 33
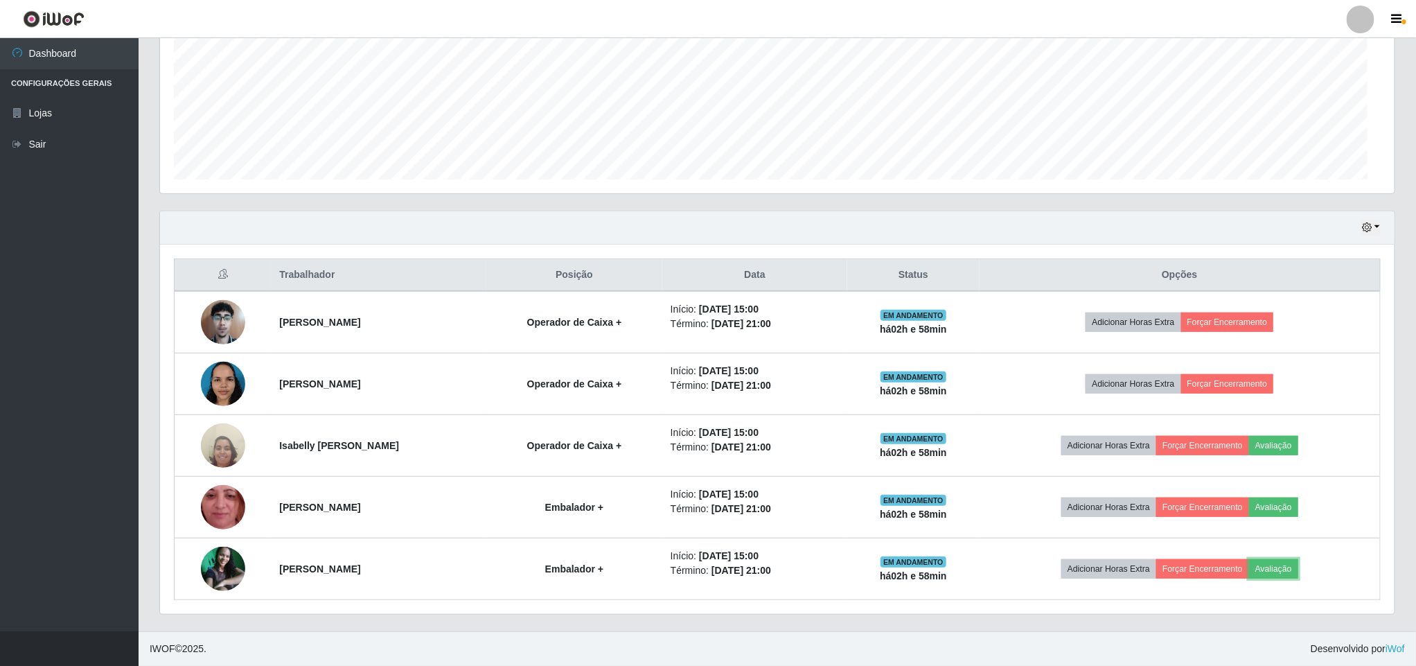
scroll to position [289, 1233]
